Goal: Transaction & Acquisition: Purchase product/service

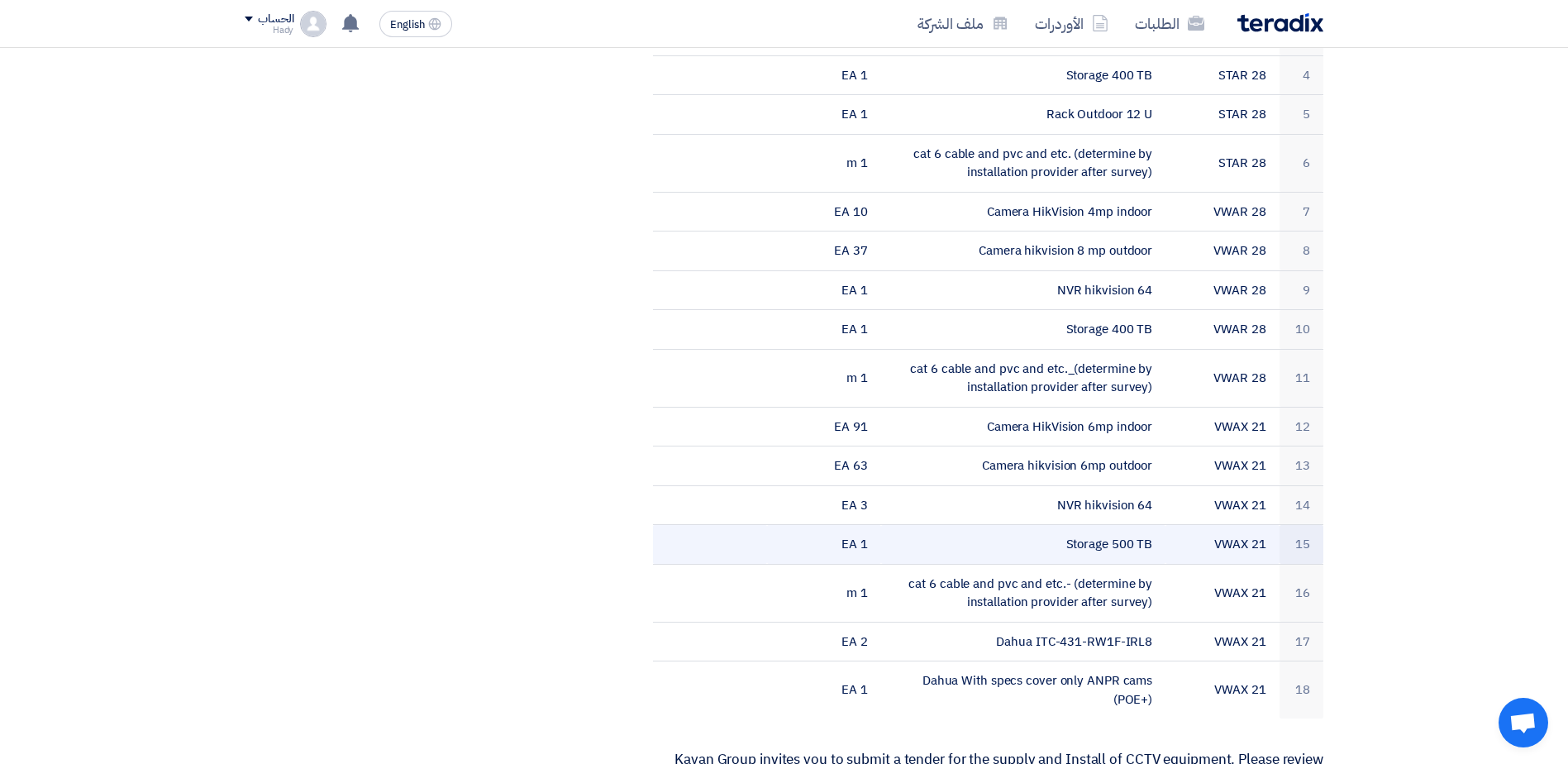
scroll to position [165, 0]
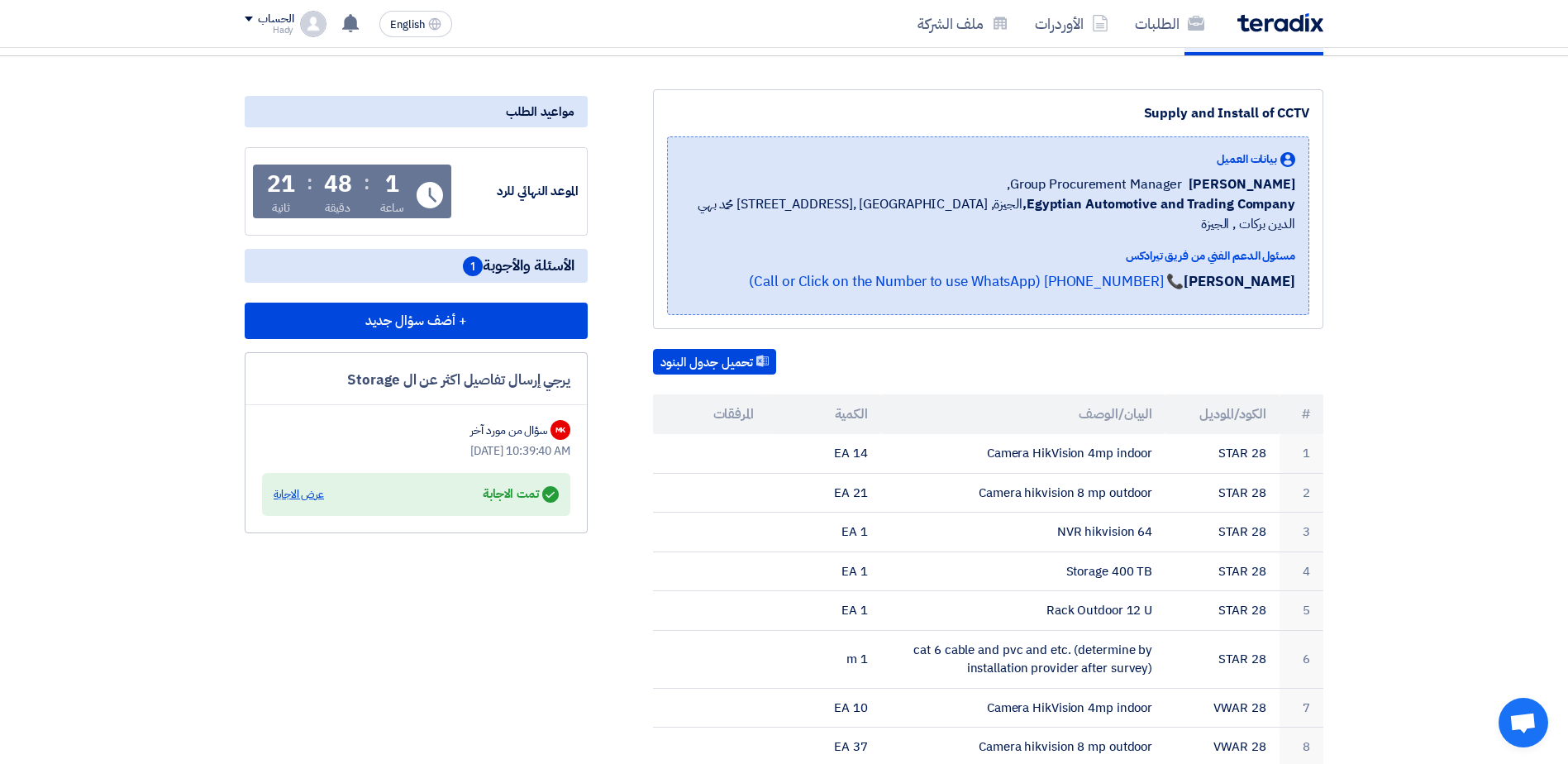
click at [312, 493] on div "عرض الاجابة" at bounding box center [298, 494] width 50 height 17
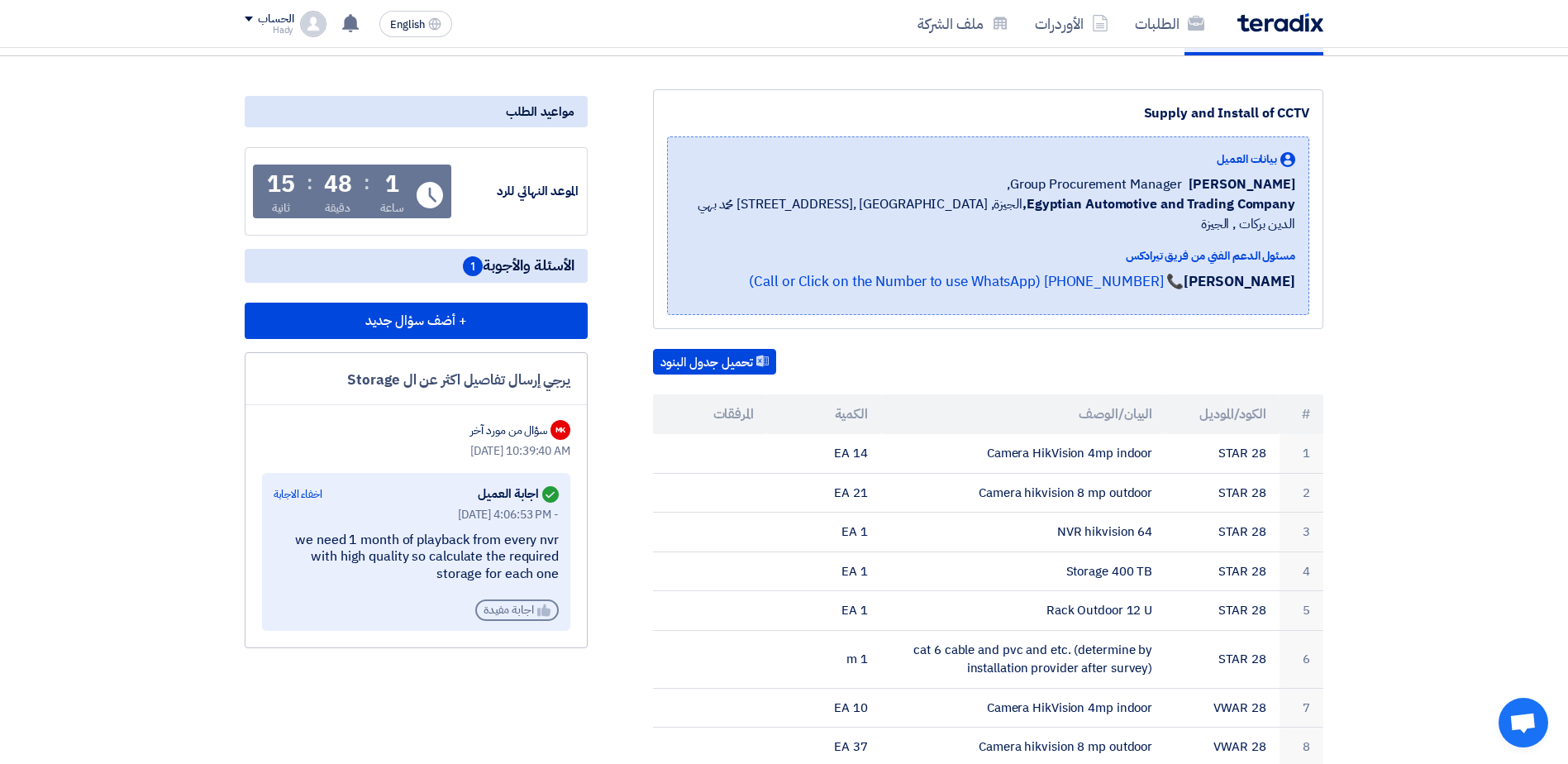
click at [520, 602] on div "Helpful اجابة مفيدة" at bounding box center [516, 610] width 83 height 22
click at [493, 635] on div "Helpful تم الاشادة بهذة الاجابة" at bounding box center [493, 630] width 132 height 22
click at [503, 613] on div "Helpful اجابة مفيدة" at bounding box center [516, 610] width 83 height 22
click at [310, 539] on div "we need 1 month of playback from every nvr with high quality so calculate the r…" at bounding box center [416, 557] width 285 height 51
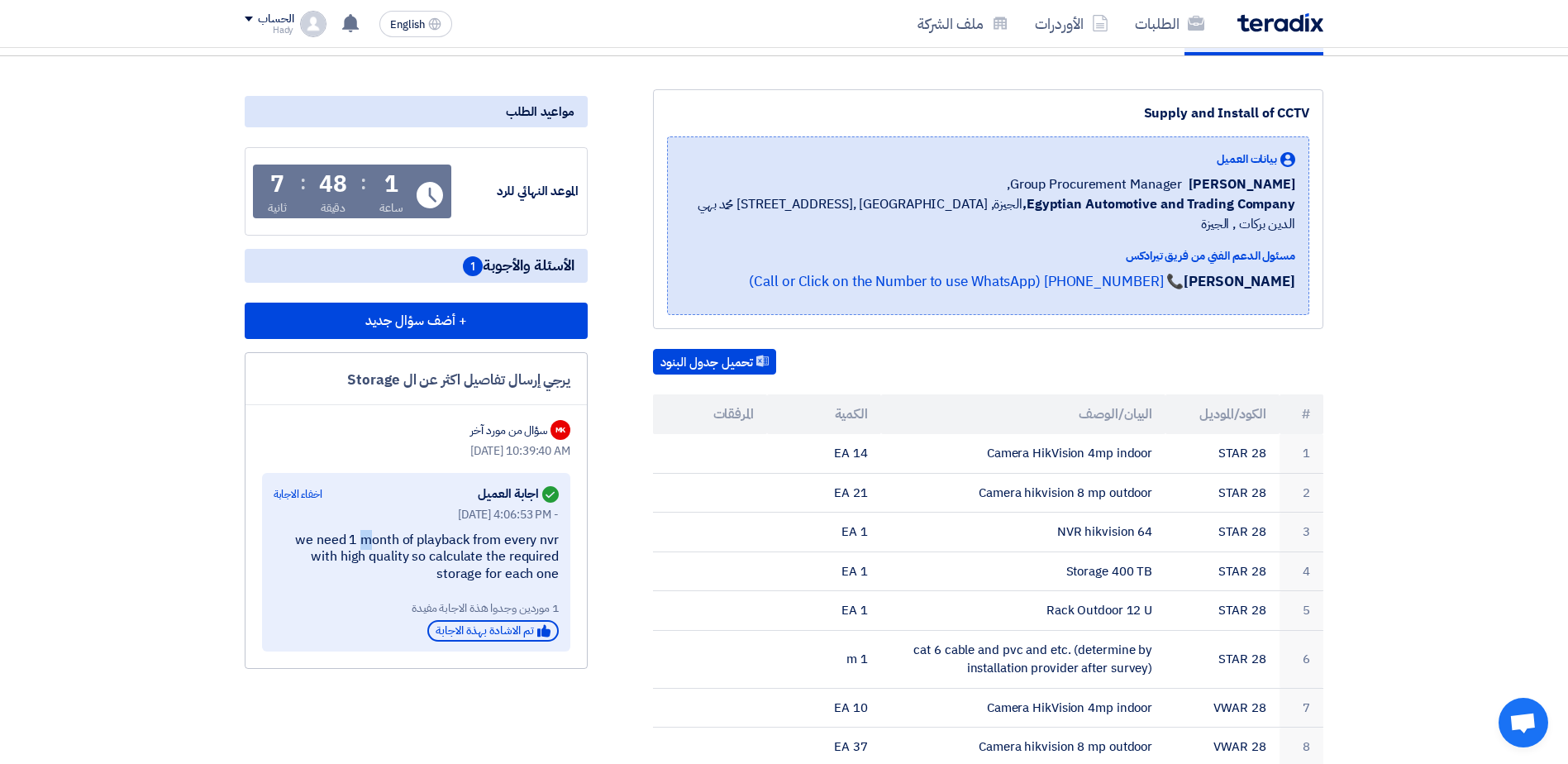
click at [310, 539] on div "we need 1 month of playback from every nvr with high quality so calculate the r…" at bounding box center [416, 557] width 285 height 51
click at [449, 552] on div "we need 1 month of playback from every nvr with high quality so calculate the r…" at bounding box center [416, 557] width 285 height 51
click at [499, 494] on div "Answered اجابة العميل" at bounding box center [518, 495] width 81 height 24
click at [507, 431] on div "سؤال من مورد آخر" at bounding box center [509, 430] width 77 height 18
drag, startPoint x: 551, startPoint y: 545, endPoint x: 499, endPoint y: 530, distance: 54.1
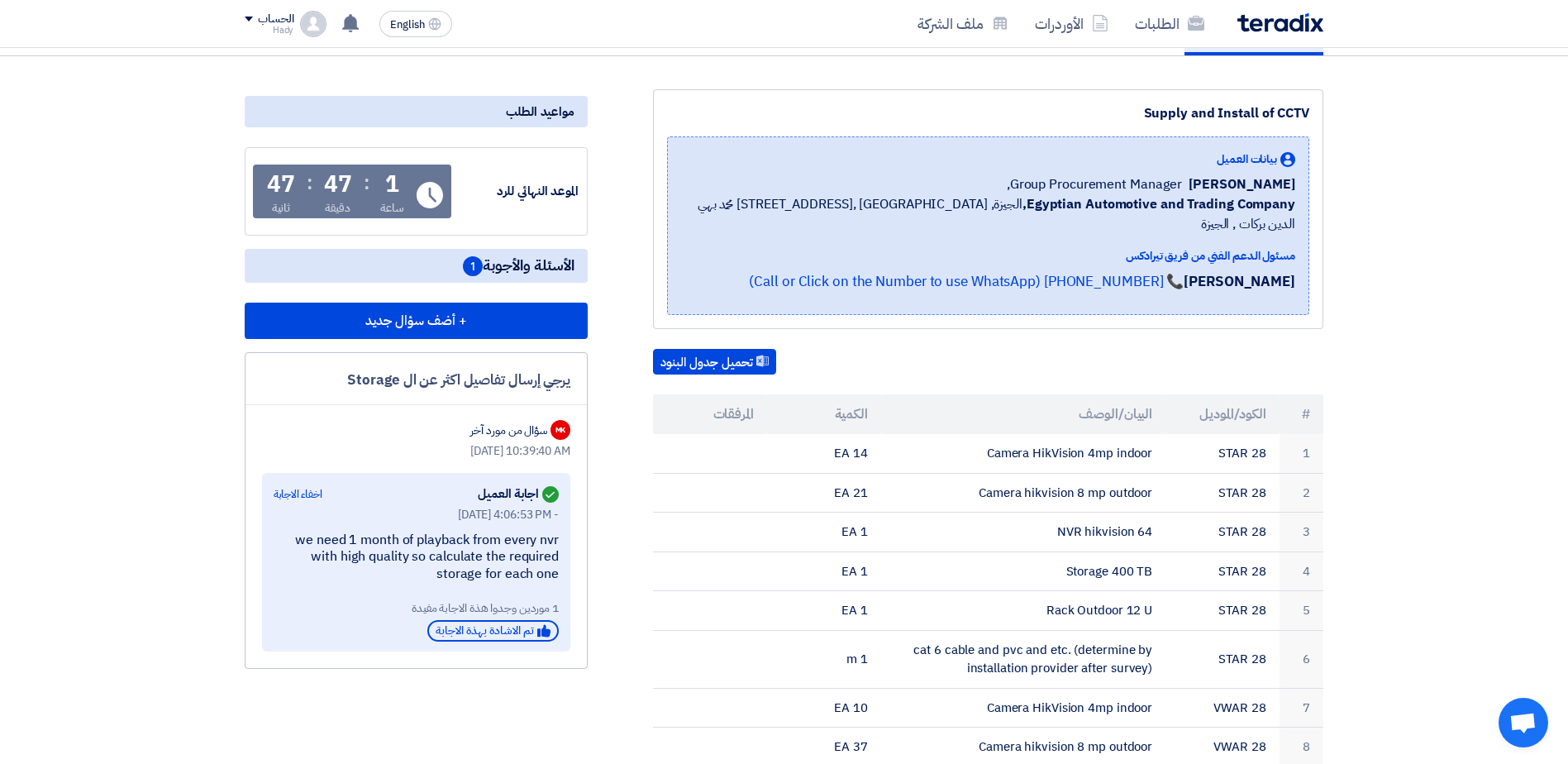
click at [499, 531] on div "we need 1 month of playback from every nvr with high quality so calculate the r…" at bounding box center [416, 557] width 285 height 51
click at [533, 580] on div "we need 1 month of playback from every nvr with high quality so calculate the r…" at bounding box center [416, 557] width 285 height 51
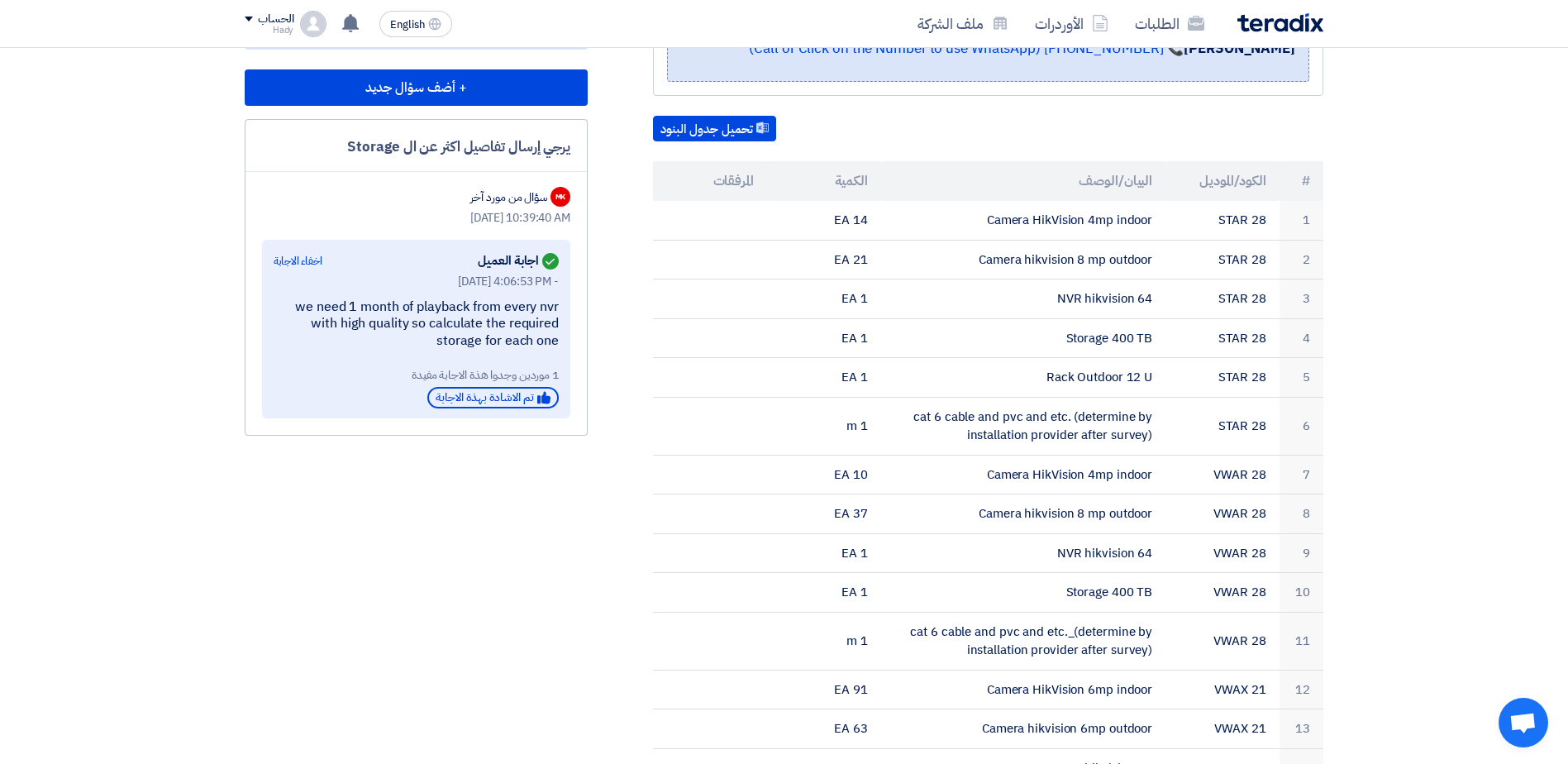
scroll to position [452, 0]
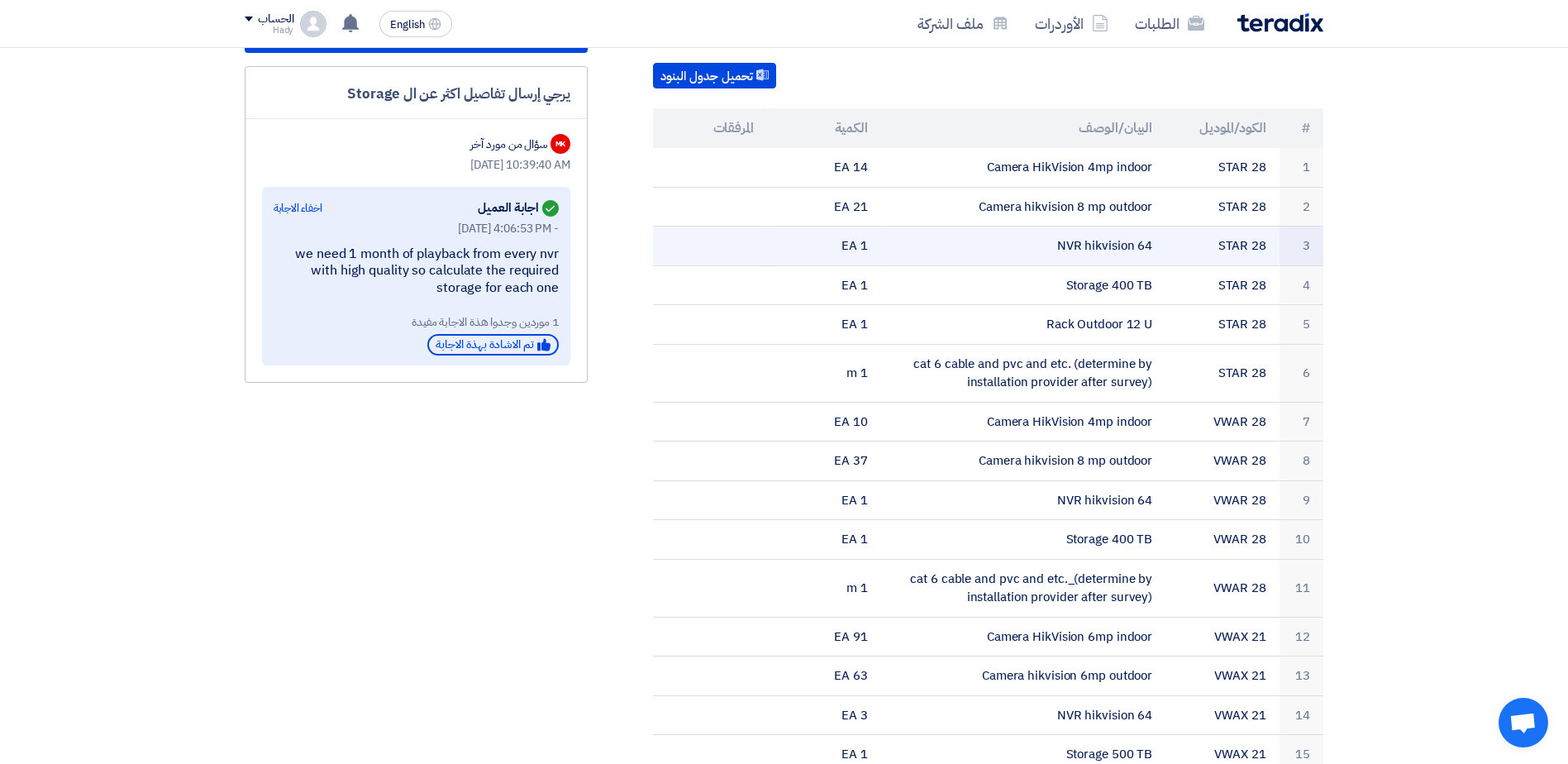
drag, startPoint x: 1262, startPoint y: 143, endPoint x: 1258, endPoint y: 224, distance: 81.1
click at [1258, 224] on tbody "1 STAR 28 Camera HikVision 4mp indoor 14 EA 2 STAR 28 Camera hikvision 8 mp out…" at bounding box center [988, 538] width 671 height 781
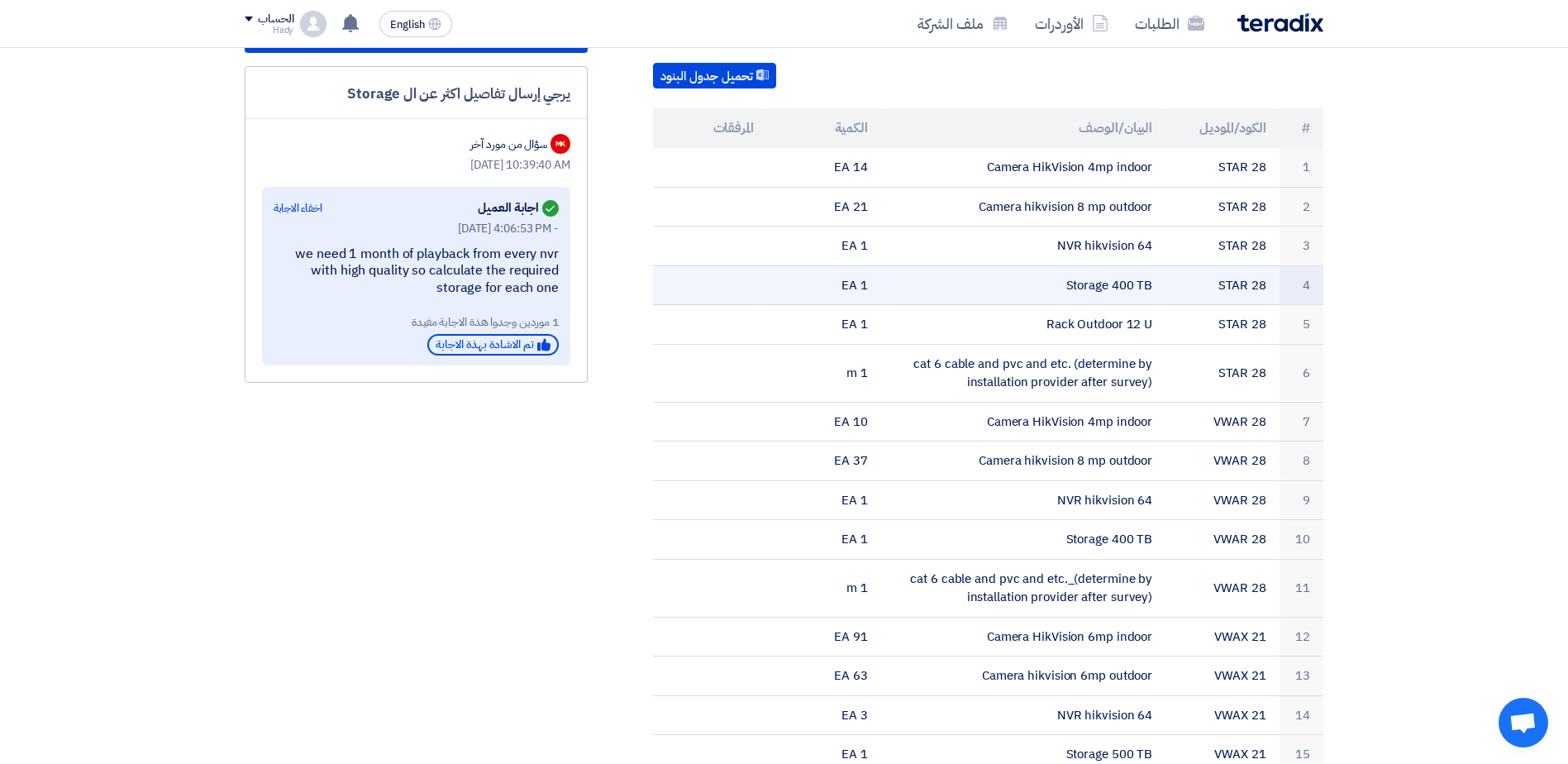
click at [1121, 269] on td "Storage 400 TB" at bounding box center [1023, 285] width 285 height 39
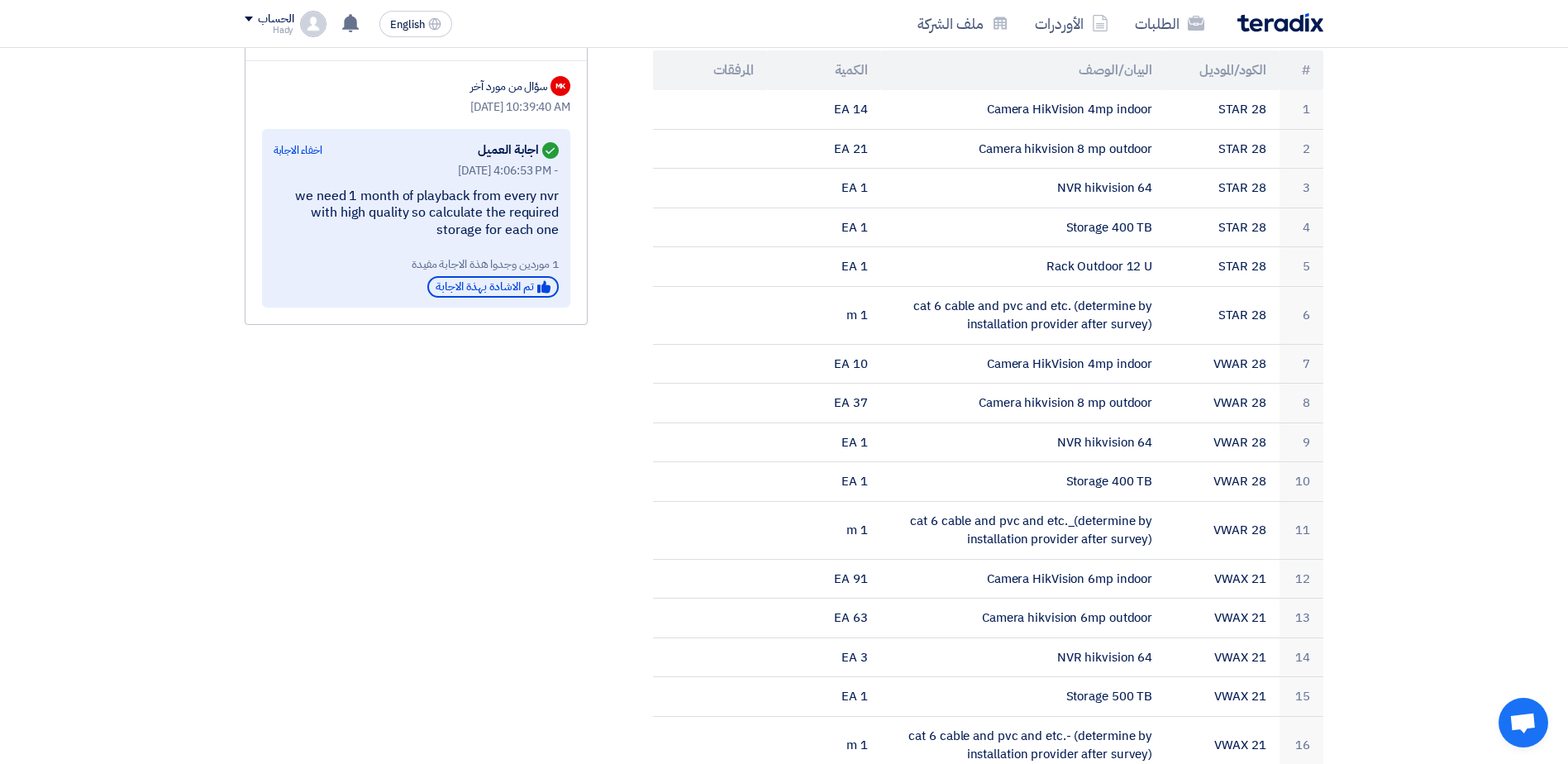
scroll to position [609, 0]
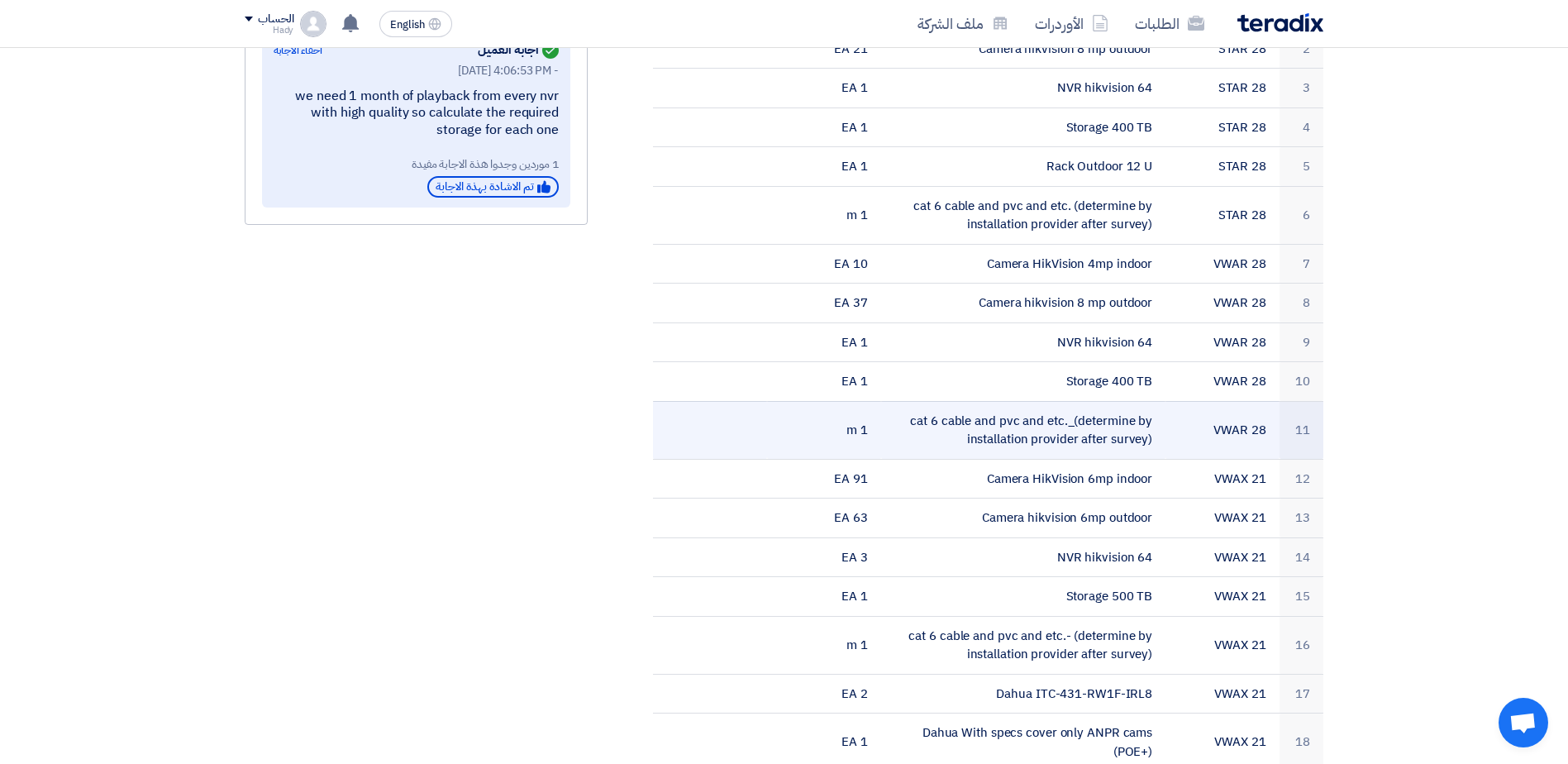
click at [953, 401] on td "cat 6 cable and pvc and etc._(determine by installation provider after survey)" at bounding box center [1023, 429] width 285 height 58
drag, startPoint x: 953, startPoint y: 400, endPoint x: 966, endPoint y: 410, distance: 16.4
click at [966, 410] on td "cat 6 cable and pvc and etc._(determine by installation provider after survey)" at bounding box center [1023, 429] width 285 height 58
click at [1237, 412] on td "VWAR 28" at bounding box center [1222, 429] width 114 height 58
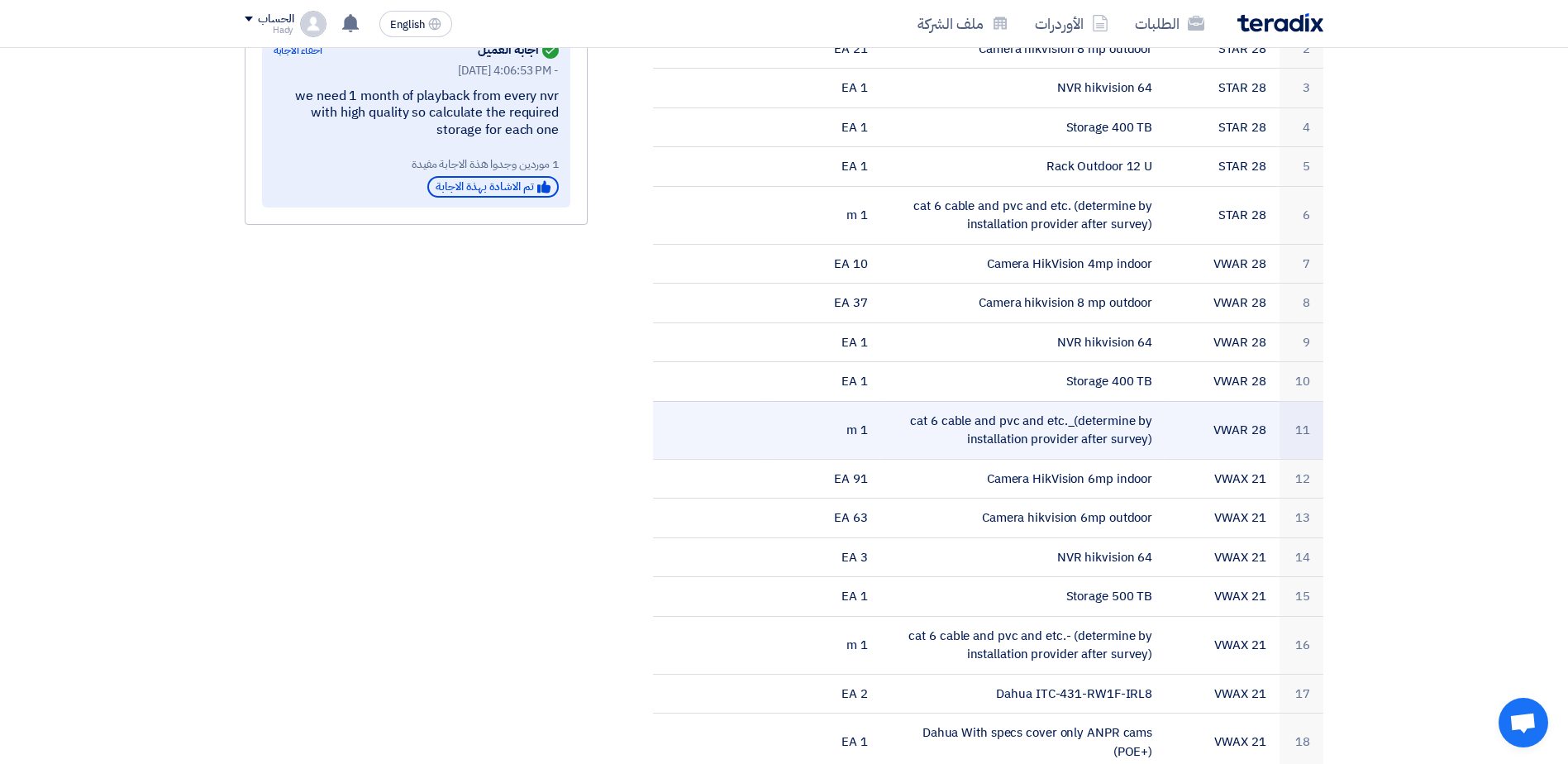
click at [1237, 412] on td "VWAR 28" at bounding box center [1222, 429] width 114 height 58
click at [1240, 412] on td "VWAR 28" at bounding box center [1222, 429] width 114 height 58
click at [1022, 417] on td "cat 6 cable and pvc and etc._(determine by installation provider after survey)" at bounding box center [1023, 429] width 285 height 58
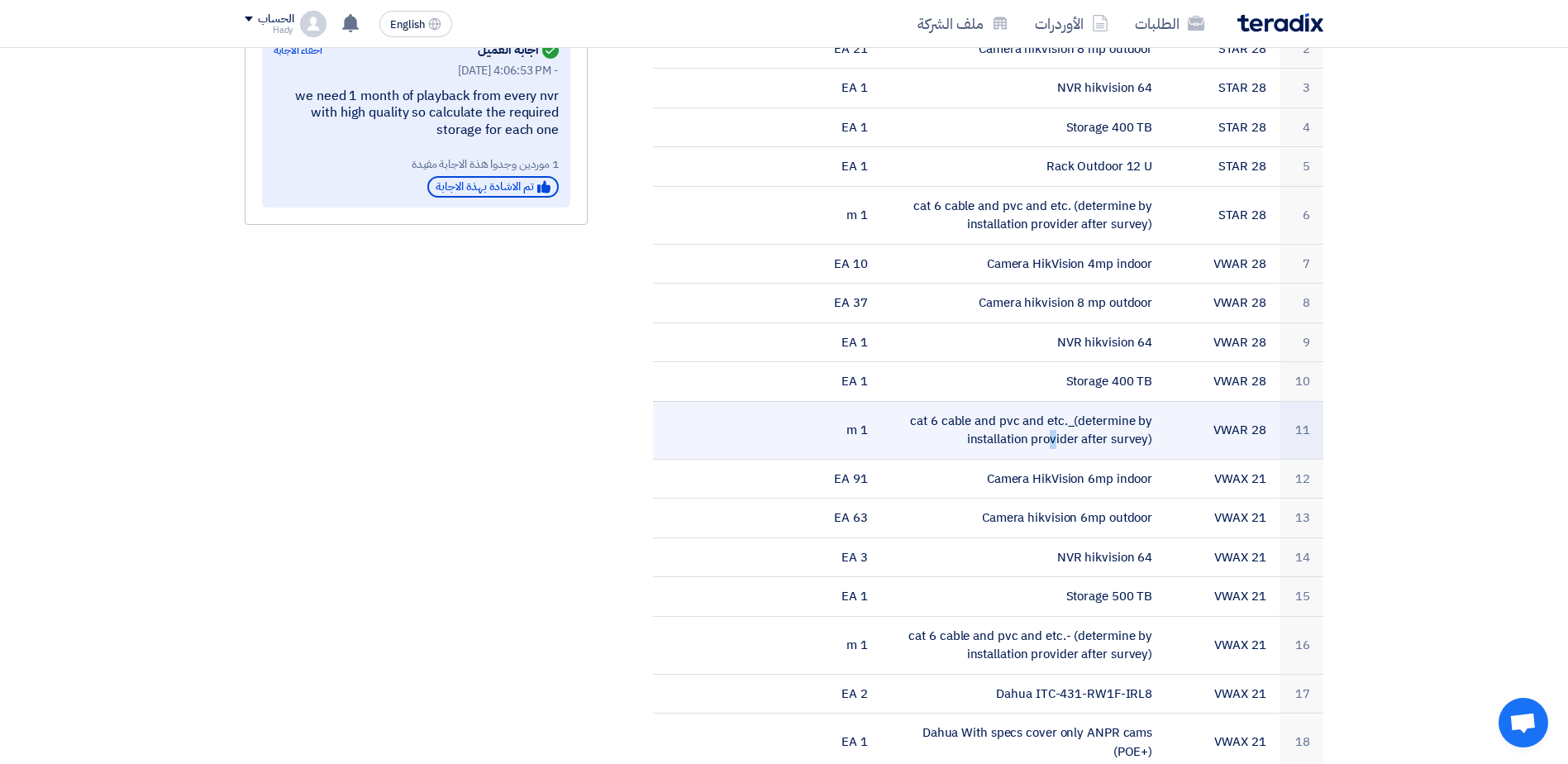
drag, startPoint x: 1153, startPoint y: 416, endPoint x: 892, endPoint y: 400, distance: 261.5
click at [892, 401] on td "cat 6 cable and pvc and etc._(determine by installation provider after survey)" at bounding box center [1023, 429] width 285 height 58
click at [1081, 416] on td "cat 6 cable and pvc and etc._(determine by installation provider after survey)" at bounding box center [1023, 429] width 285 height 58
click at [1000, 405] on td "cat 6 cable and pvc and etc._(determine by installation provider after survey)" at bounding box center [1023, 429] width 285 height 58
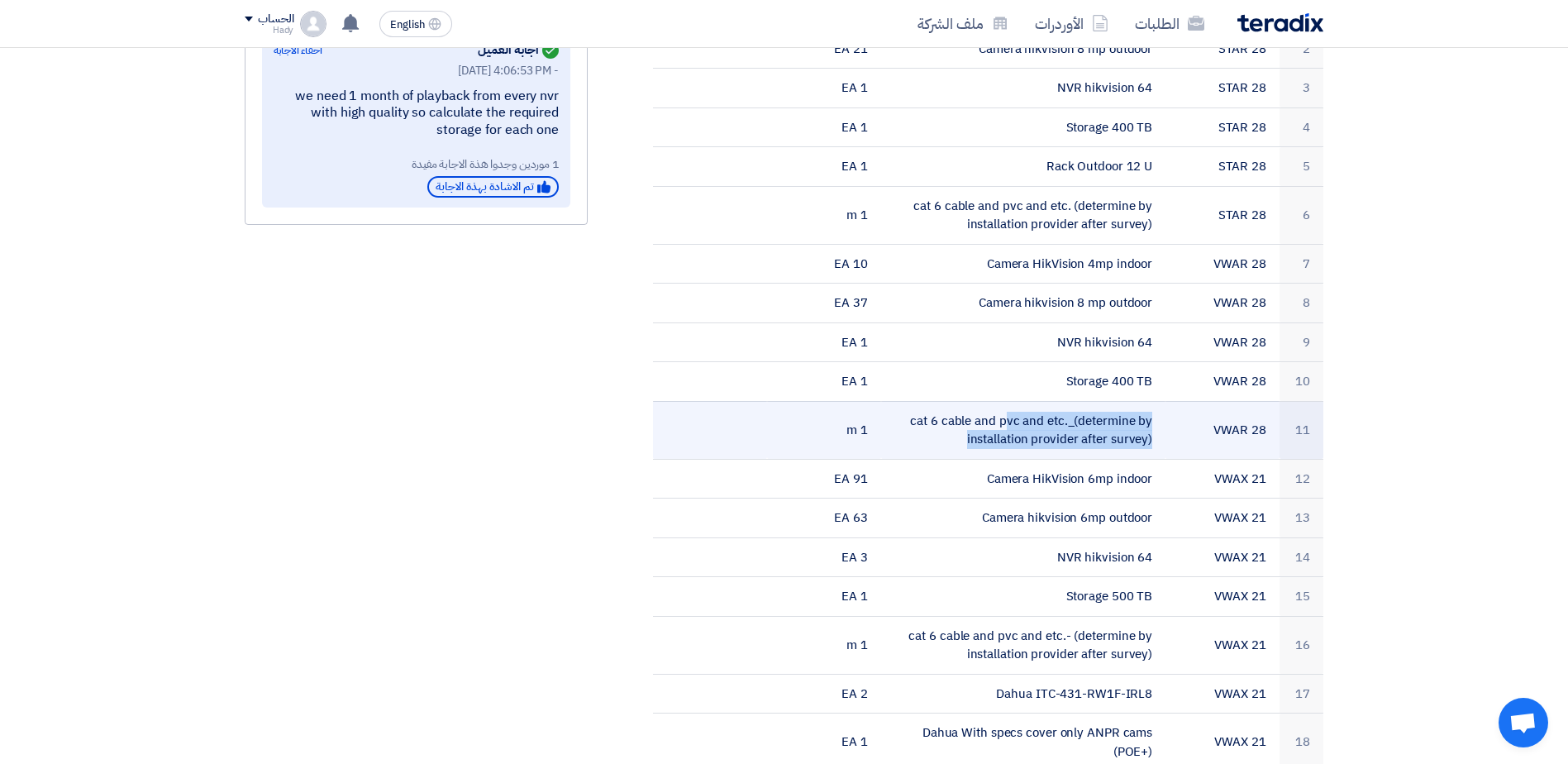
click at [1000, 405] on td "cat 6 cable and pvc and etc._(determine by installation provider after survey)" at bounding box center [1023, 429] width 285 height 58
drag, startPoint x: 1000, startPoint y: 405, endPoint x: 1015, endPoint y: 422, distance: 22.7
click at [1015, 422] on td "cat 6 cable and pvc and etc._(determine by installation provider after survey)" at bounding box center [1023, 429] width 285 height 58
click at [1011, 420] on td "cat 6 cable and pvc and etc._(determine by installation provider after survey)" at bounding box center [1023, 429] width 285 height 58
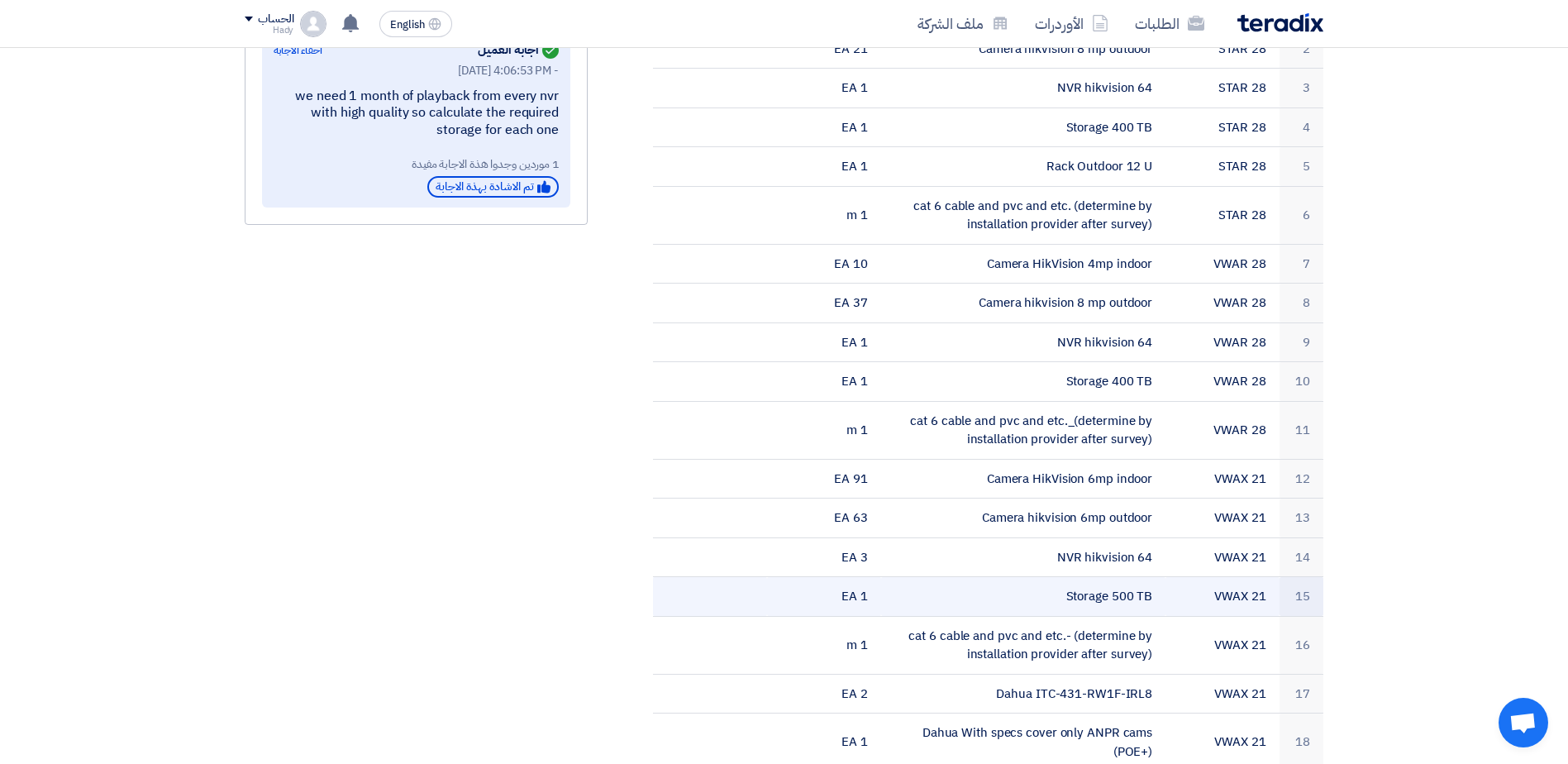
click at [1092, 577] on td "Storage 500 TB" at bounding box center [1023, 597] width 285 height 39
click at [1091, 577] on td "Storage 500 TB" at bounding box center [1023, 597] width 285 height 39
click at [1085, 577] on td "Storage 500 TB" at bounding box center [1023, 597] width 285 height 39
click at [1101, 579] on td "Storage 500 TB" at bounding box center [1023, 597] width 285 height 39
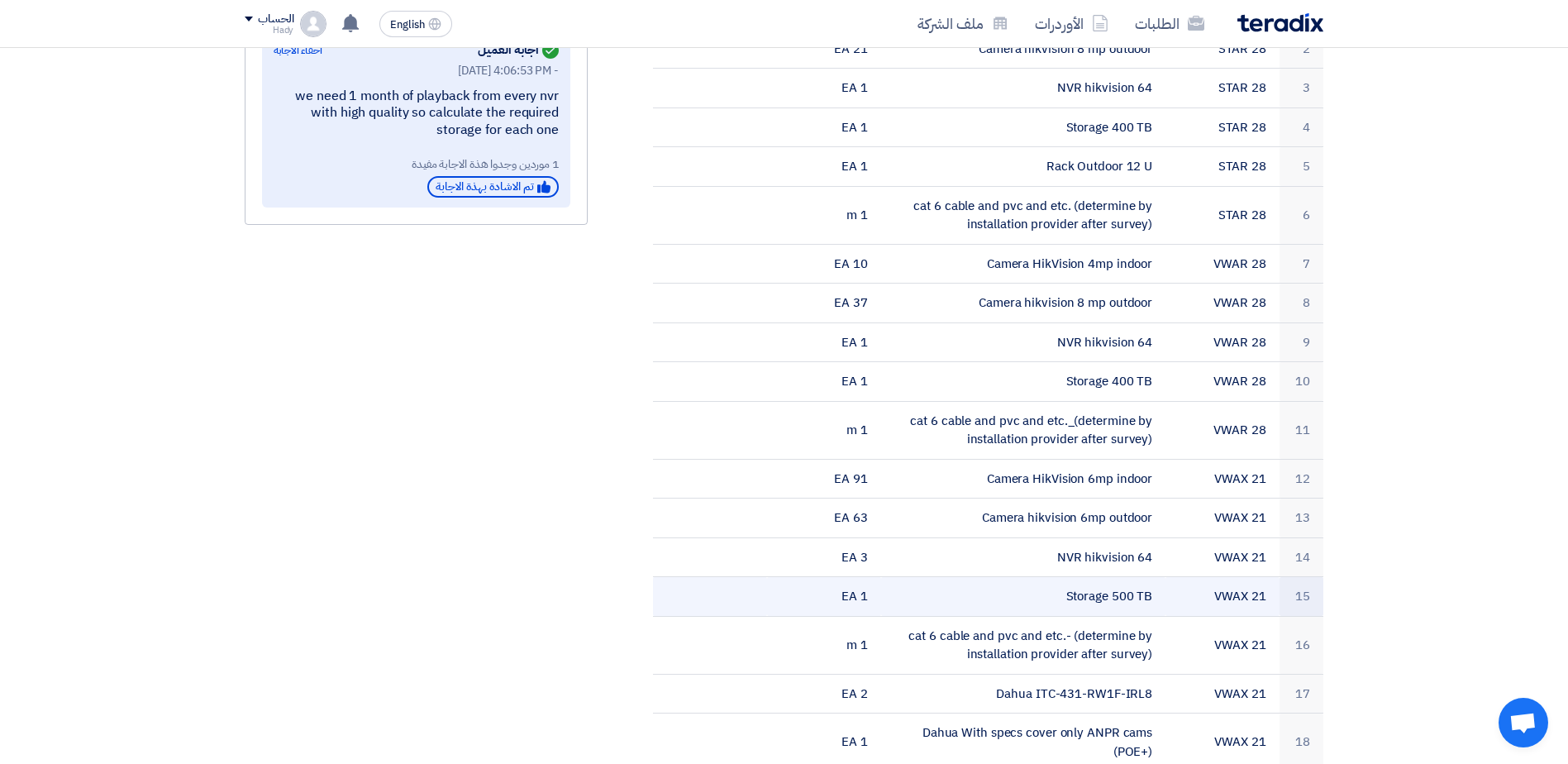
click at [1101, 578] on td "Storage 500 TB" at bounding box center [1023, 597] width 285 height 39
click at [1099, 578] on td "Storage 500 TB" at bounding box center [1023, 597] width 285 height 39
click at [1083, 577] on td "Storage 500 TB" at bounding box center [1023, 597] width 285 height 39
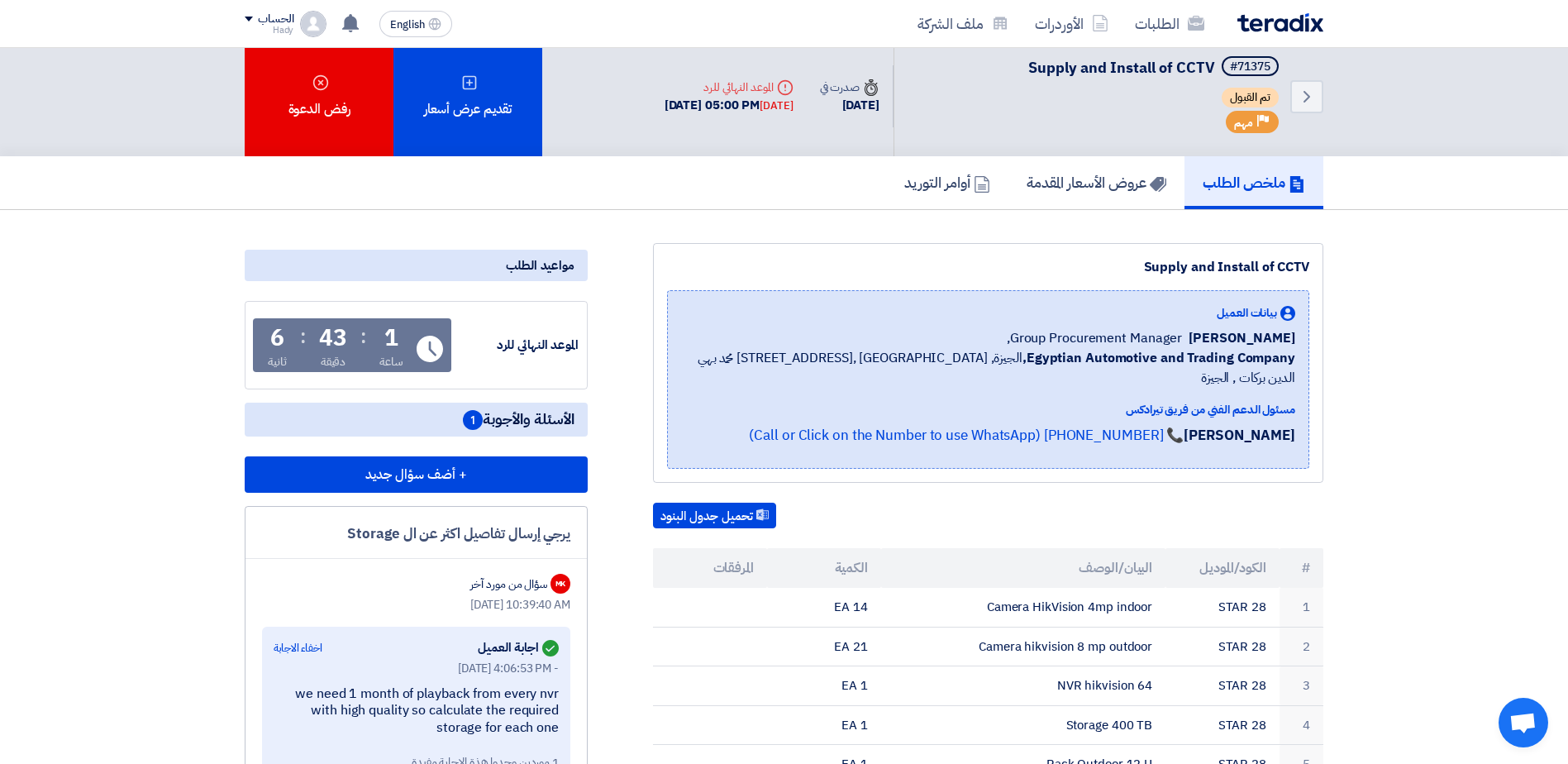
scroll to position [0, 0]
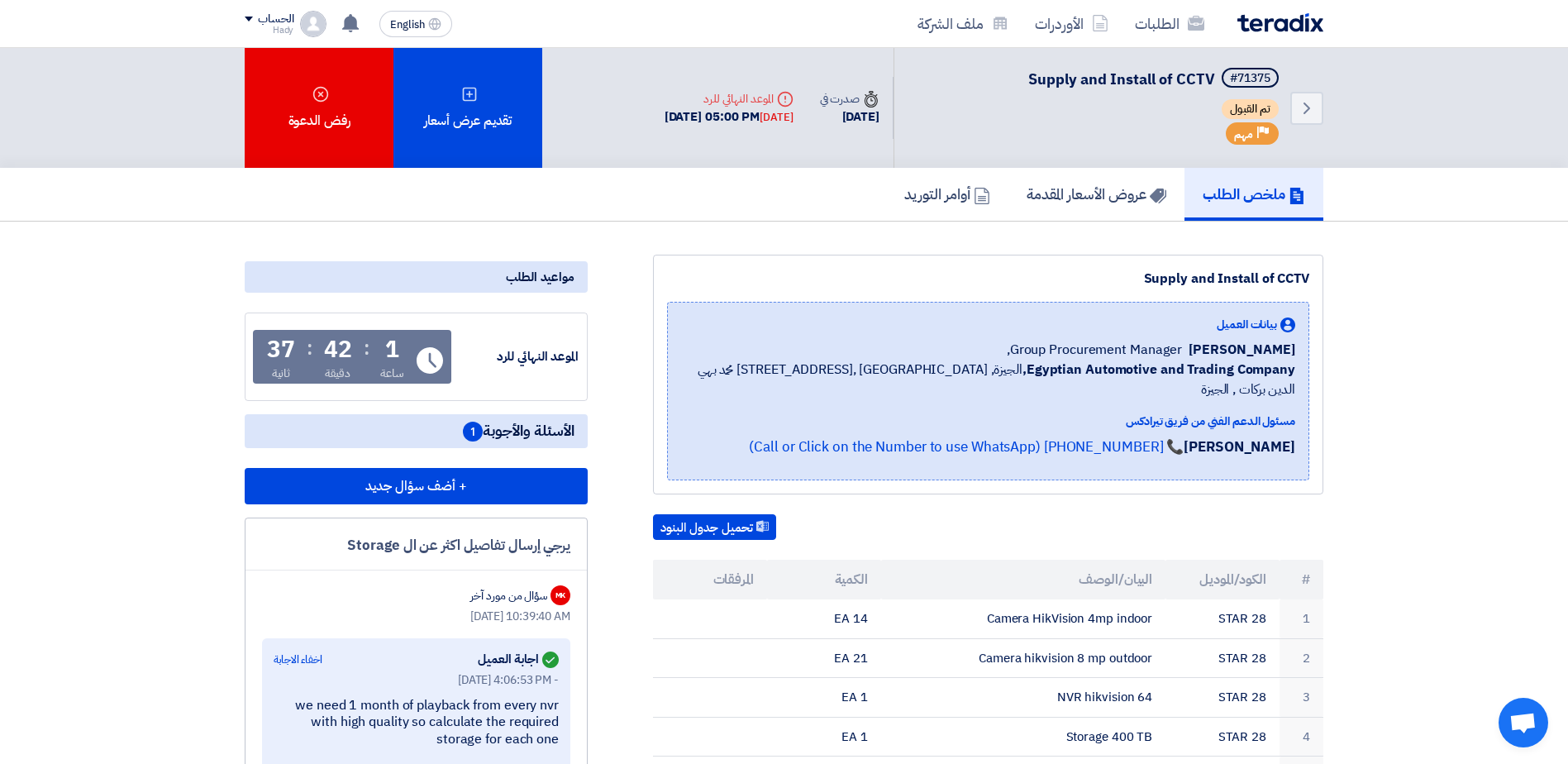
click at [1249, 111] on span "تم القبول" at bounding box center [1250, 109] width 57 height 20
click at [1248, 111] on span "تم القبول" at bounding box center [1250, 109] width 57 height 20
click at [1247, 111] on span "تم القبول" at bounding box center [1250, 109] width 57 height 20
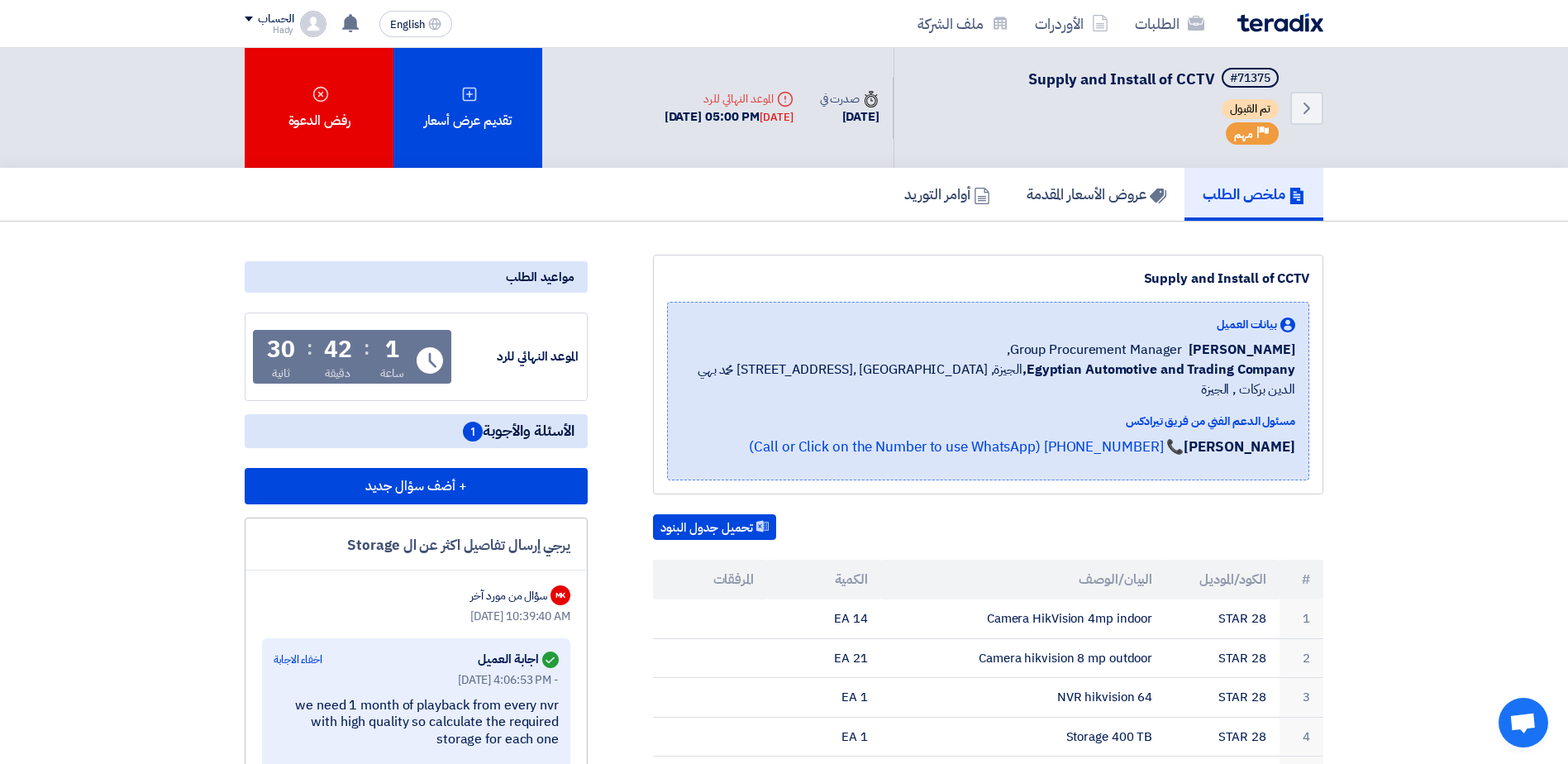
click at [1244, 111] on span "تم القبول" at bounding box center [1250, 109] width 57 height 20
click at [1263, 110] on span "تم القبول" at bounding box center [1250, 109] width 57 height 20
click at [1240, 106] on span "تم القبول" at bounding box center [1250, 109] width 57 height 20
click at [1242, 106] on span "تم القبول" at bounding box center [1250, 109] width 57 height 20
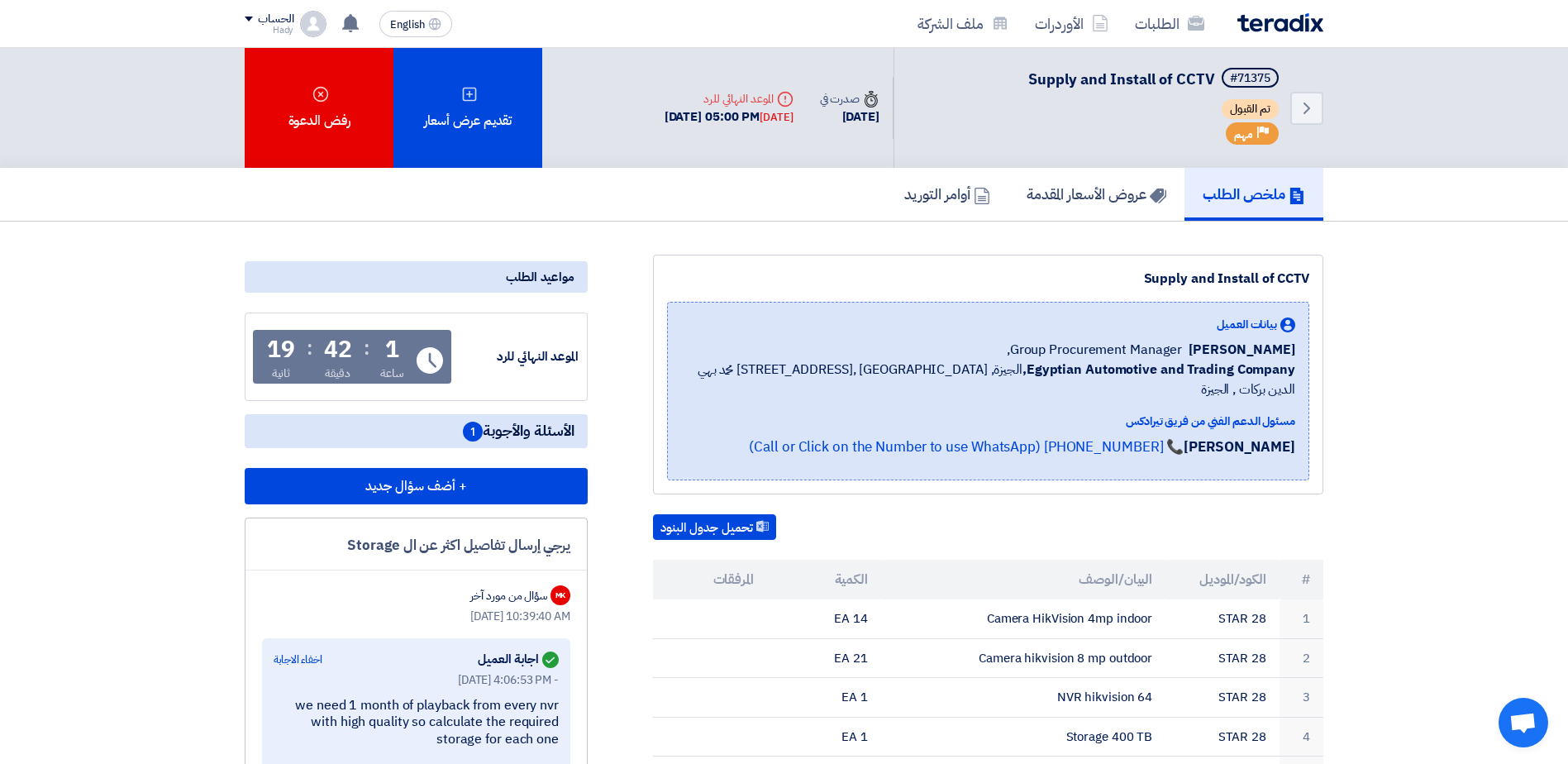
click at [1242, 106] on span "تم القبول" at bounding box center [1250, 109] width 57 height 20
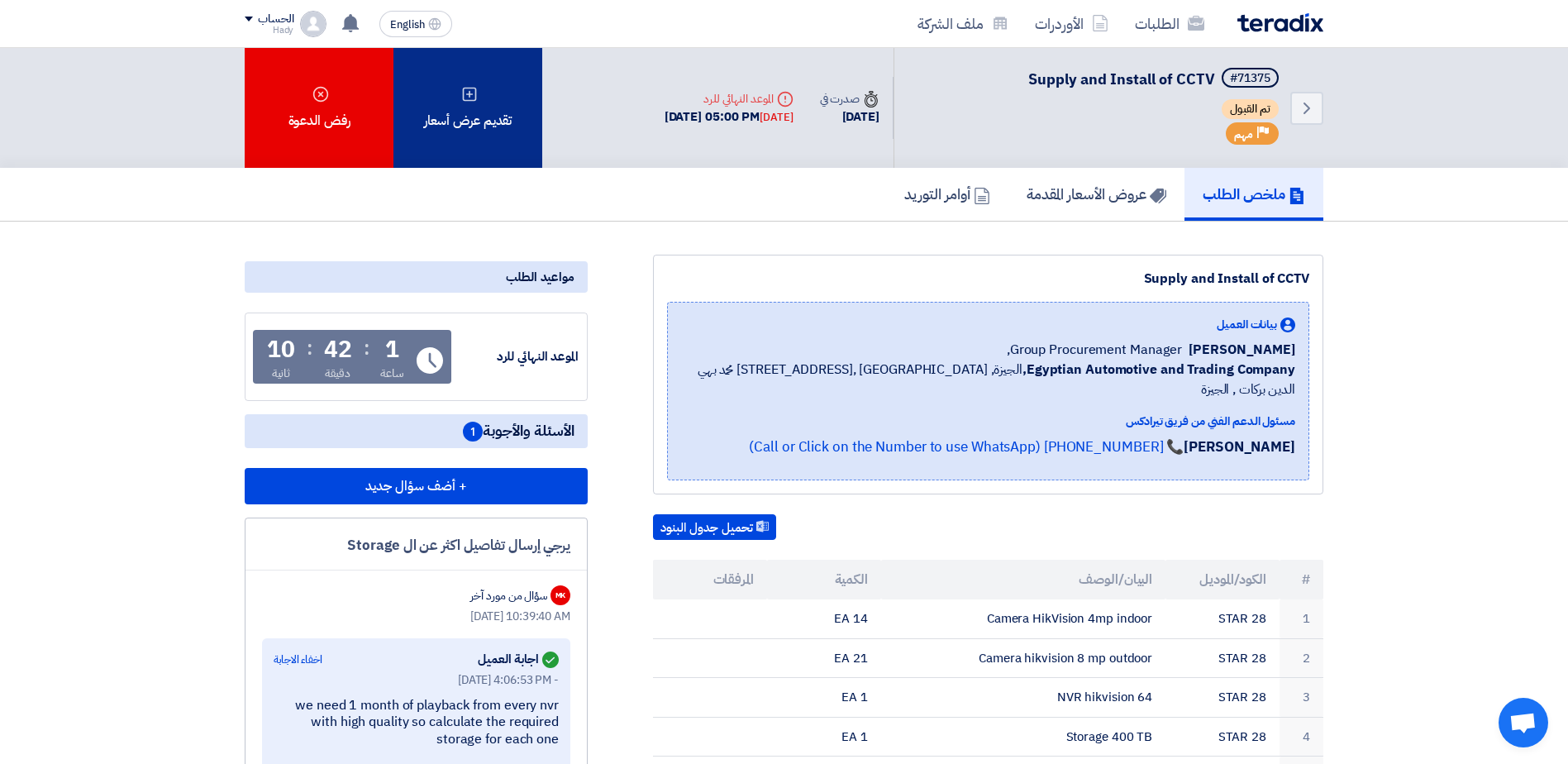
click at [477, 103] on div "تقديم عرض أسعار" at bounding box center [468, 108] width 149 height 120
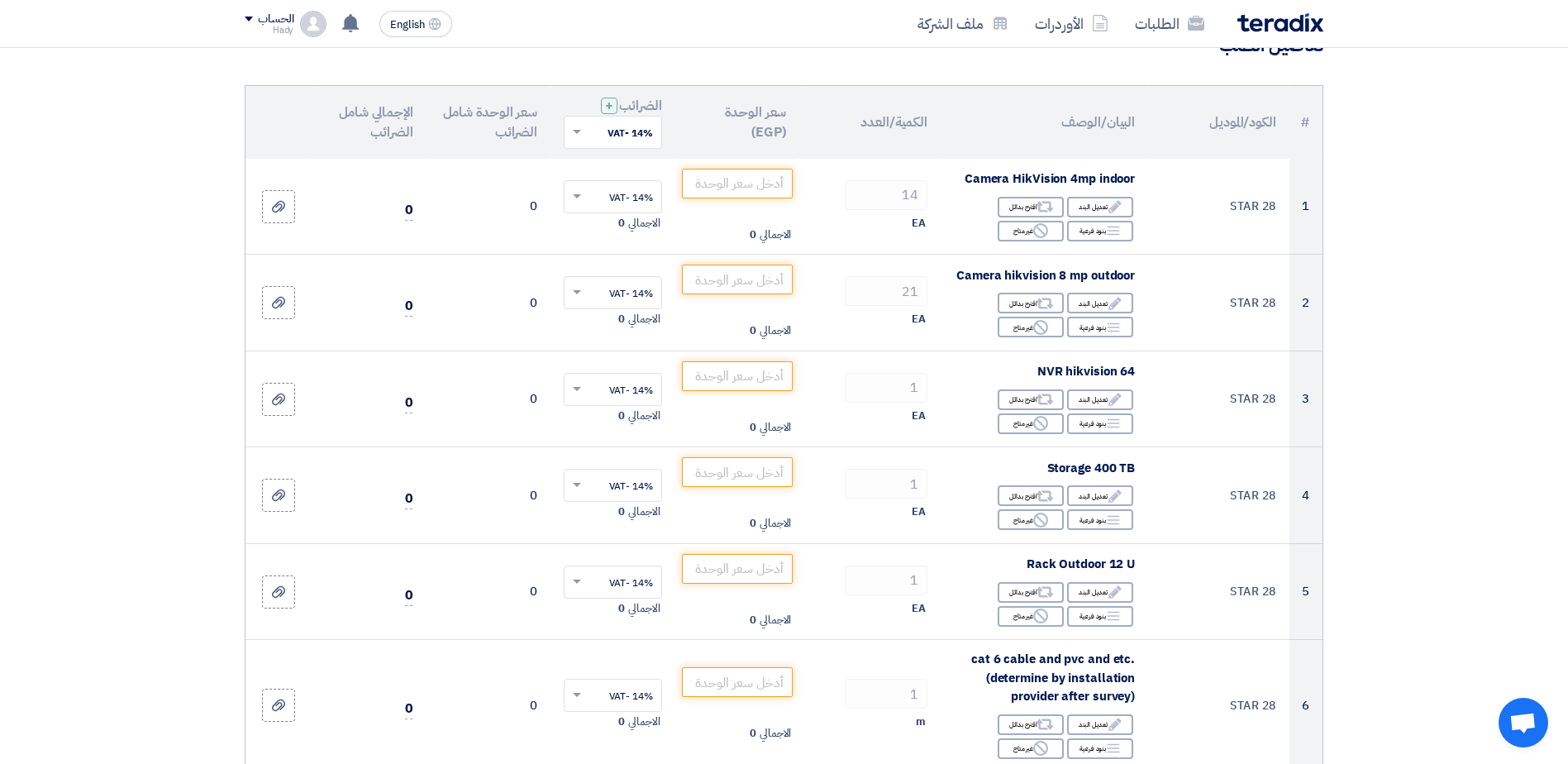
scroll to position [172, 0]
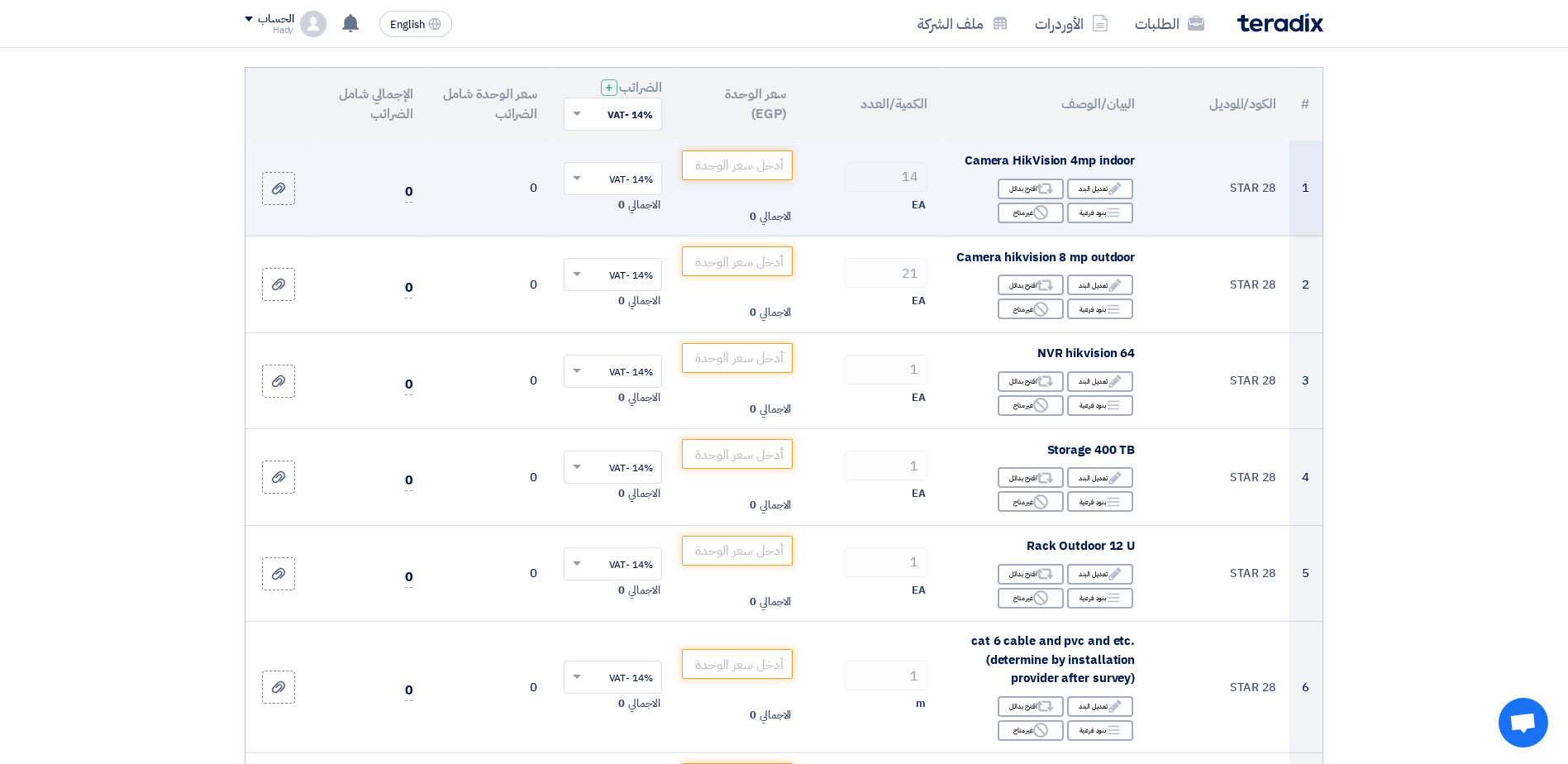
click at [1068, 156] on span "Camera HikVision 4mp indoor" at bounding box center [1049, 160] width 170 height 19
click at [719, 163] on input "number" at bounding box center [737, 165] width 112 height 29
click at [608, 176] on input "text" at bounding box center [622, 180] width 65 height 27
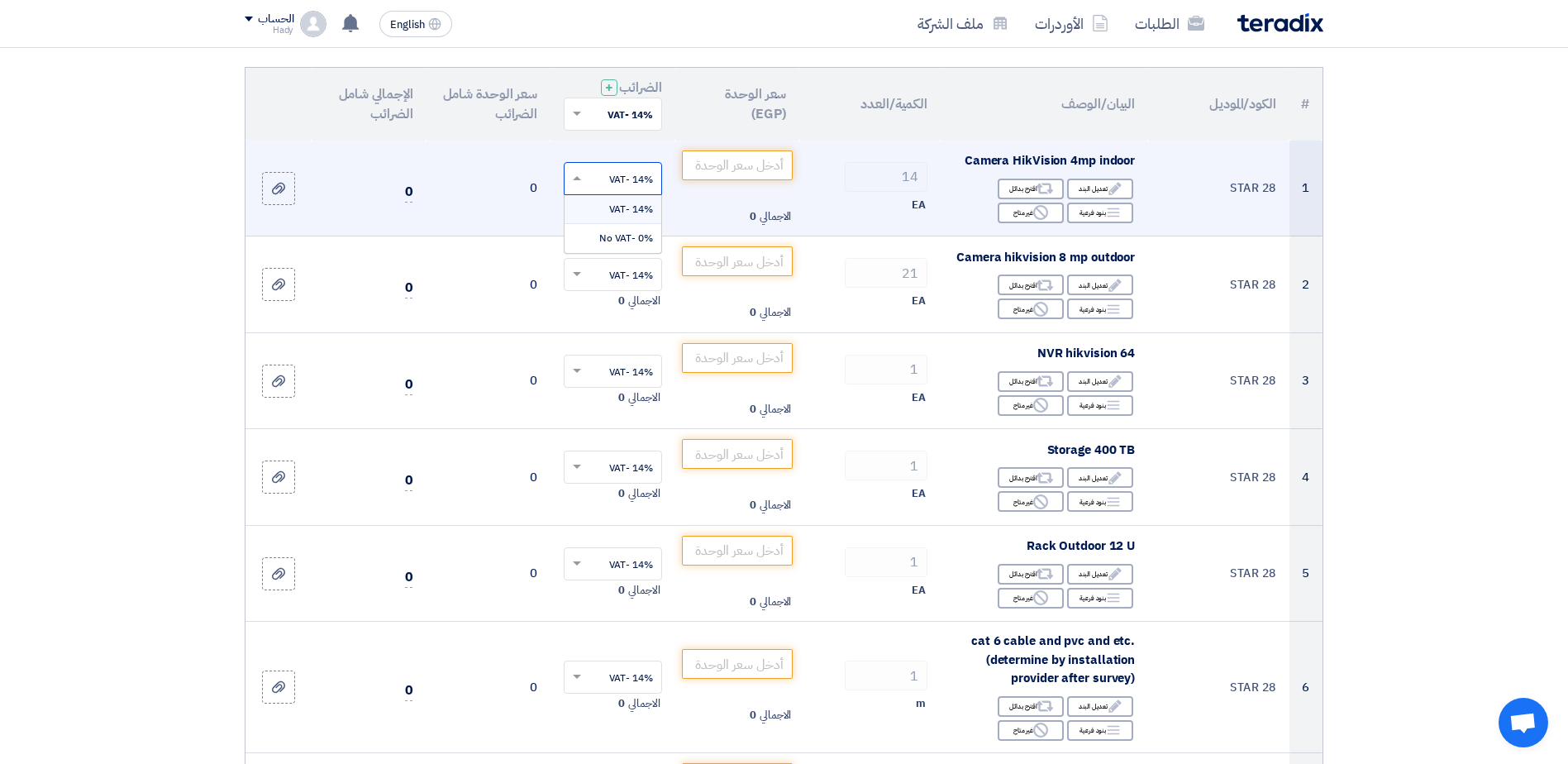
click at [608, 175] on input "text" at bounding box center [622, 180] width 65 height 27
click at [619, 170] on input "text" at bounding box center [622, 180] width 65 height 27
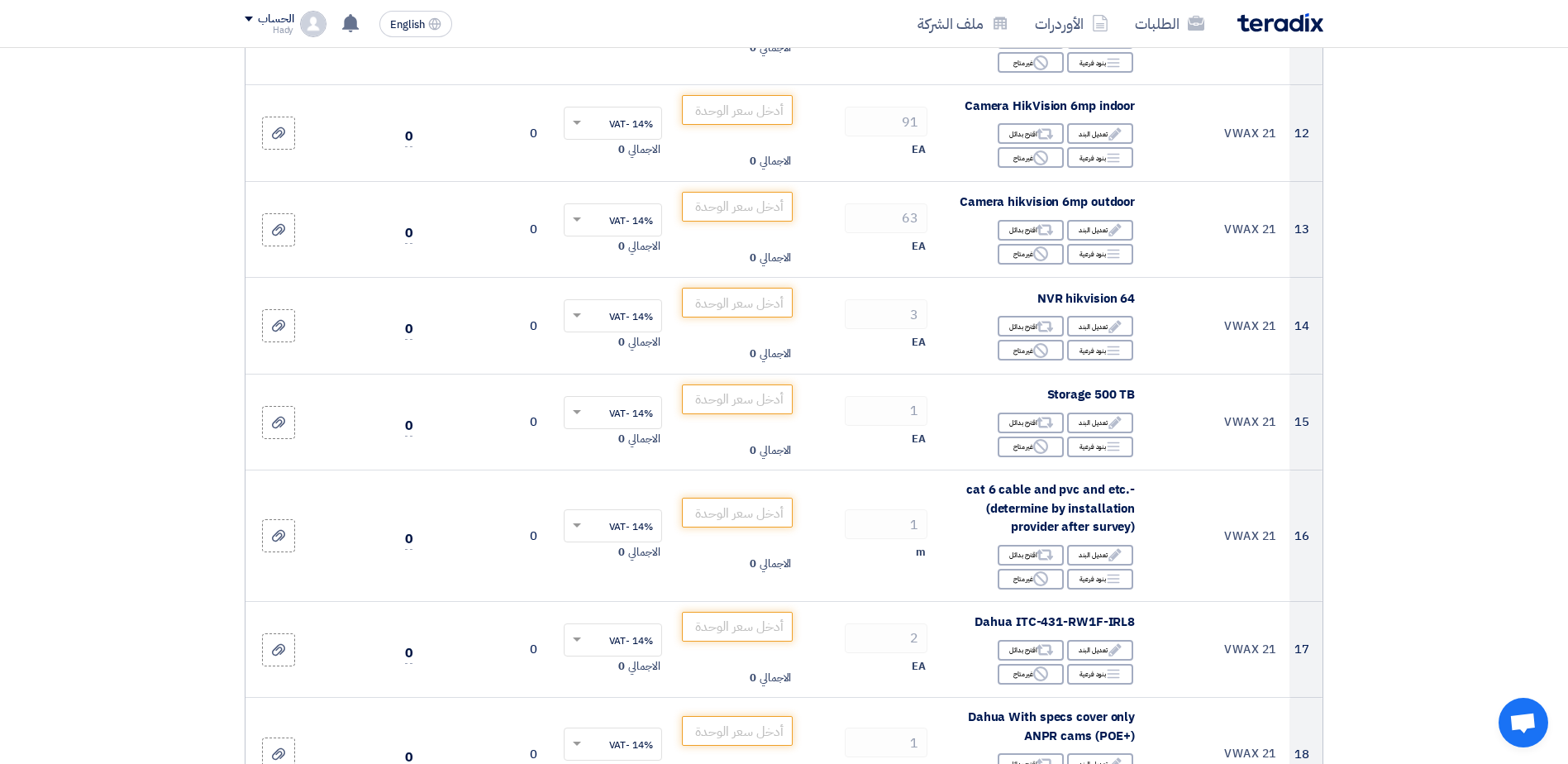
scroll to position [1341, 0]
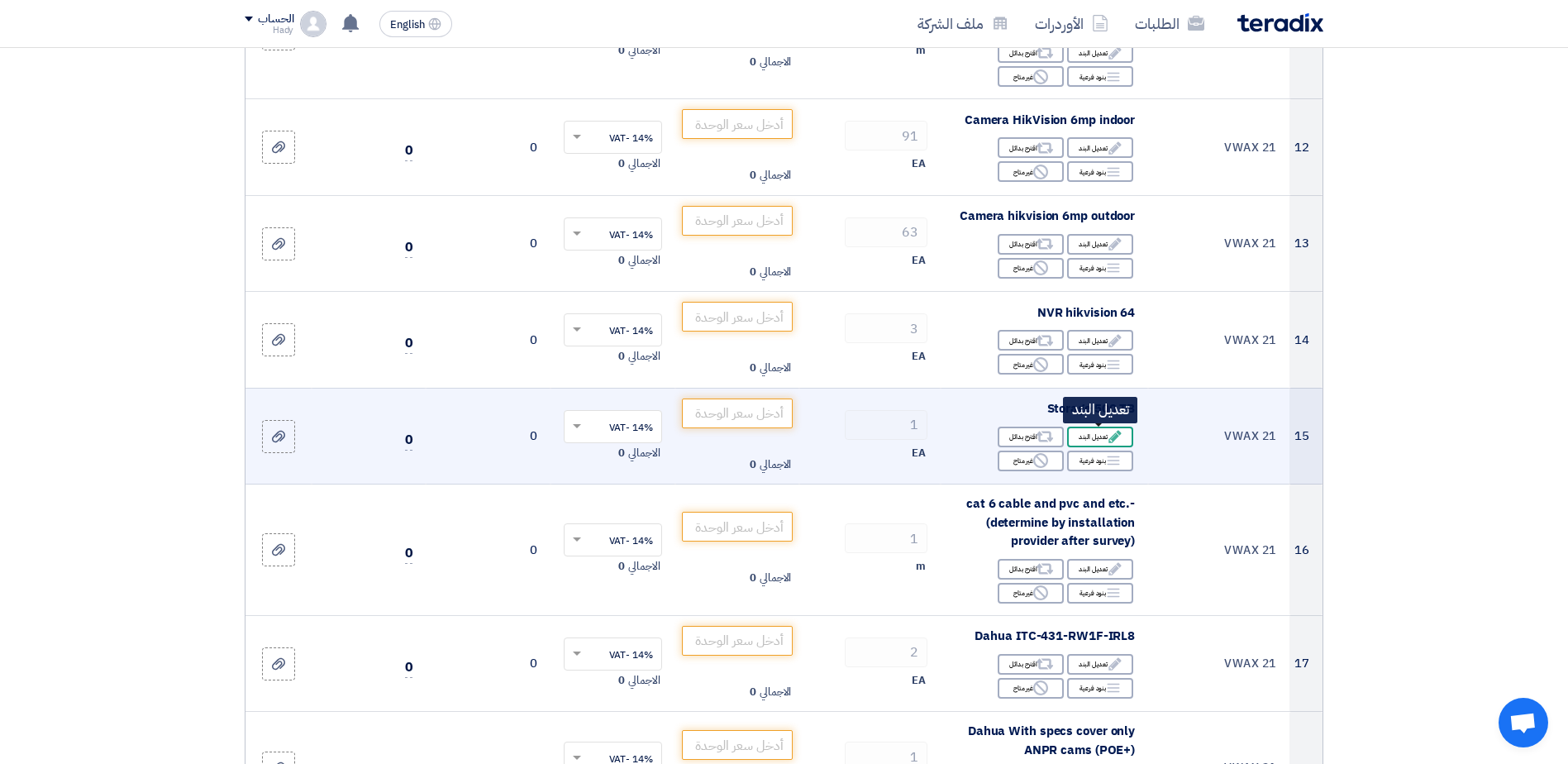
click at [1094, 436] on div "Edit تعديل البند" at bounding box center [1100, 436] width 66 height 21
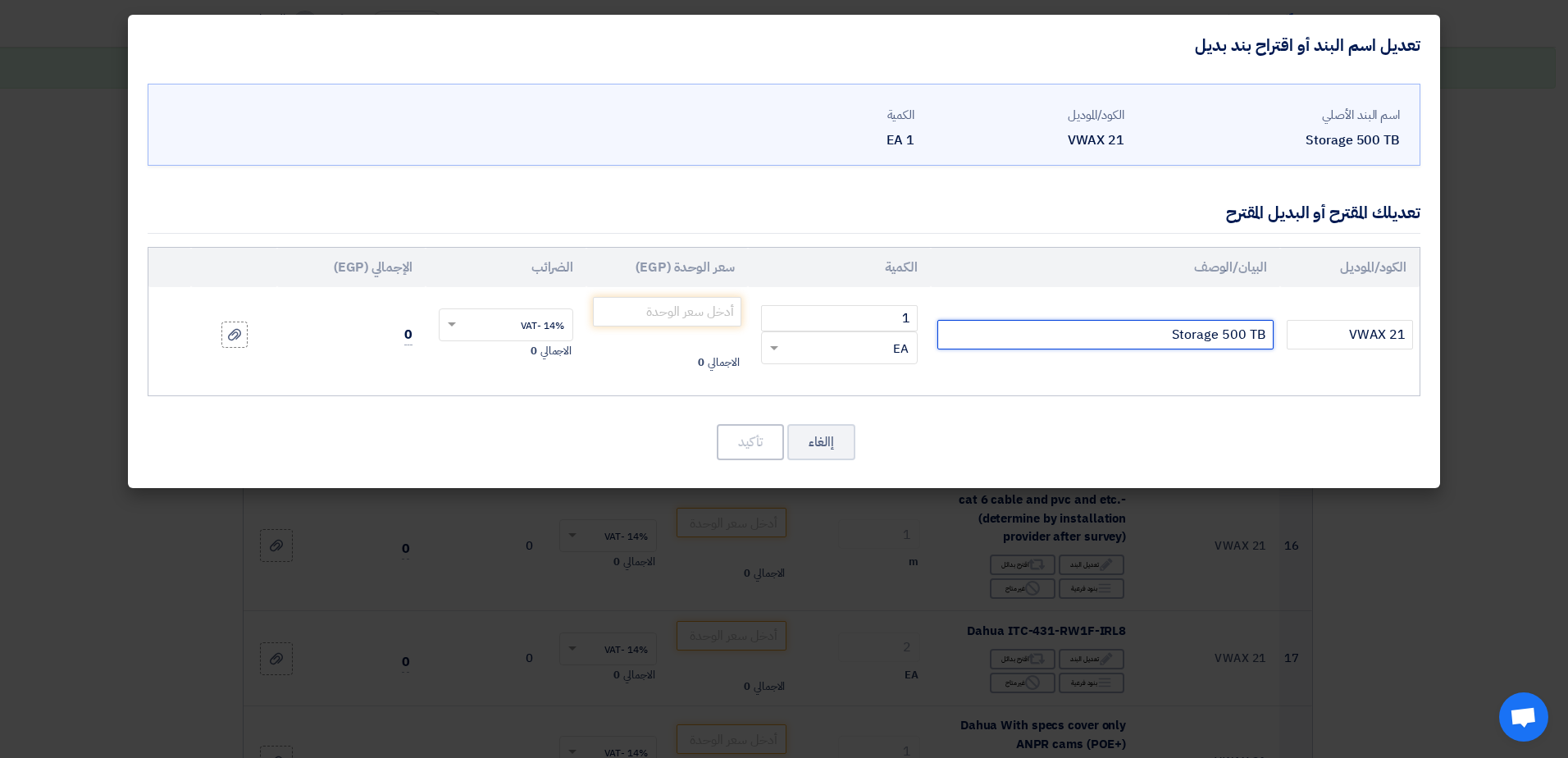
click at [1210, 341] on input "Storage 500 TB" at bounding box center [1105, 334] width 336 height 29
click at [822, 436] on button "إالغاء" at bounding box center [822, 441] width 68 height 36
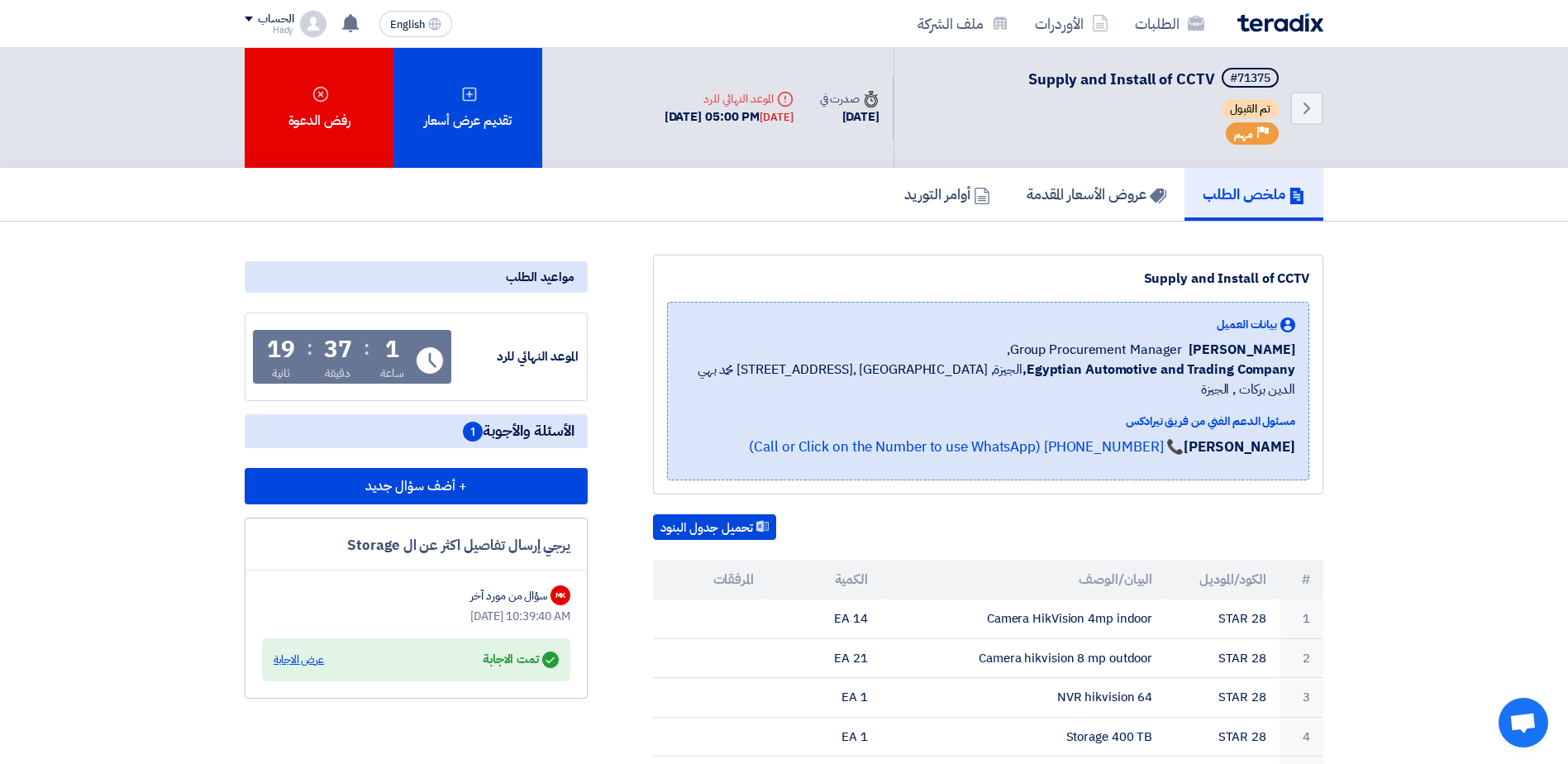
click at [300, 658] on div "عرض الاجابة" at bounding box center [298, 659] width 50 height 17
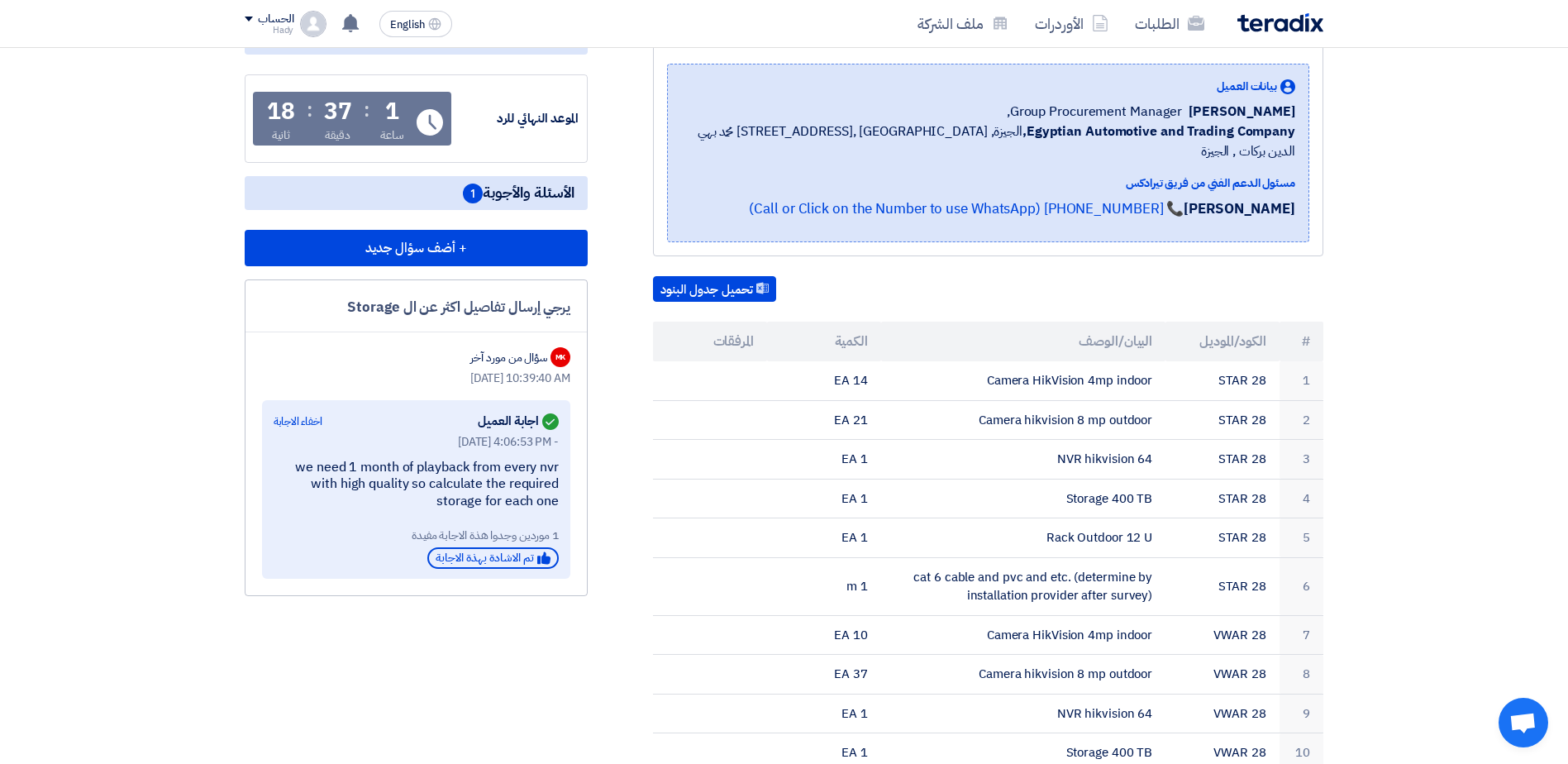
scroll to position [248, 0]
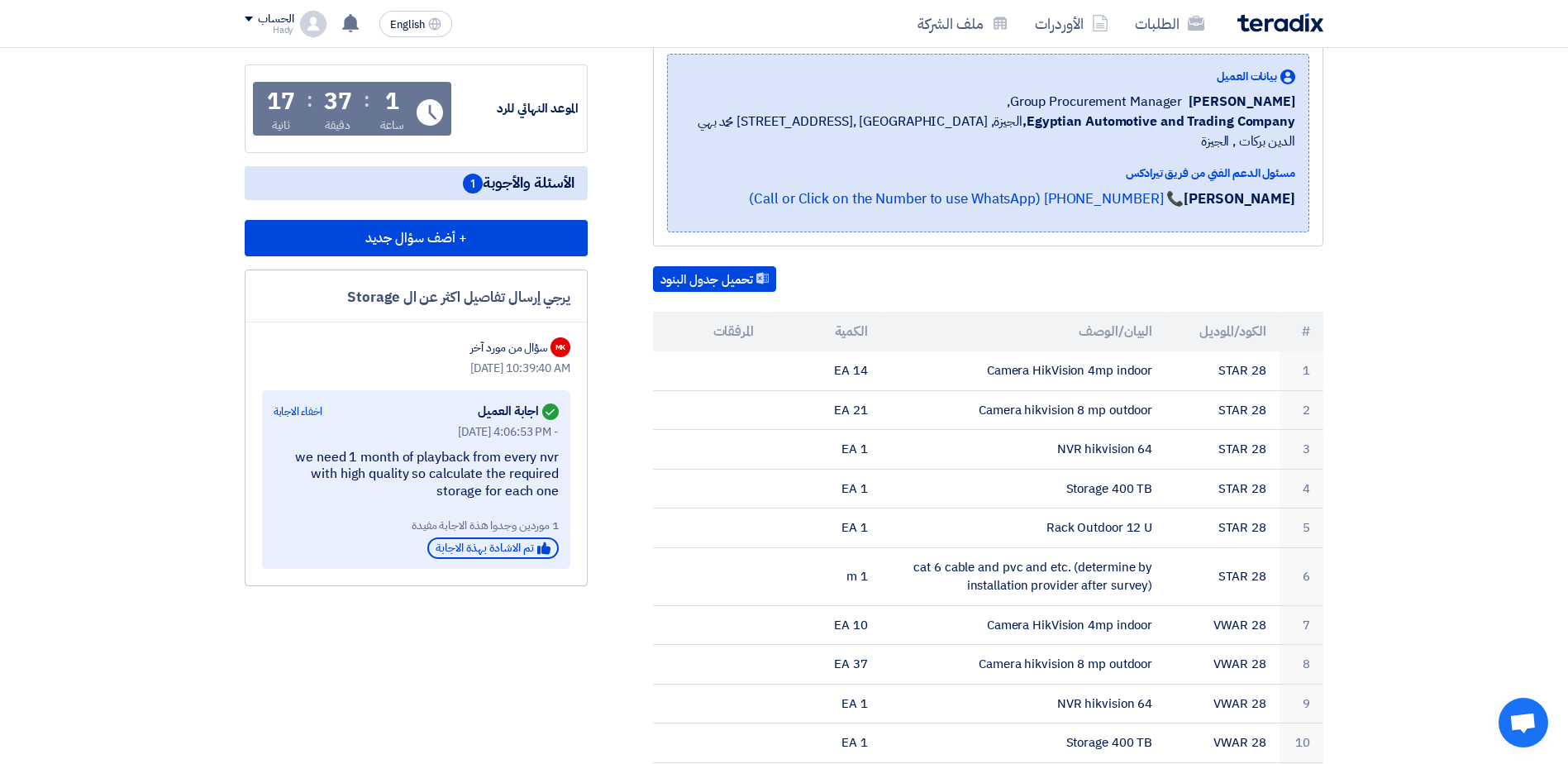
click at [471, 463] on div "we need 1 month of playback from every nvr with high quality so calculate the r…" at bounding box center [416, 474] width 285 height 51
click at [503, 419] on div "Answered اجابة العميل" at bounding box center [518, 411] width 81 height 24
click at [317, 458] on div "we need 1 month of playback from every nvr with high quality so calculate the r…" at bounding box center [416, 474] width 285 height 51
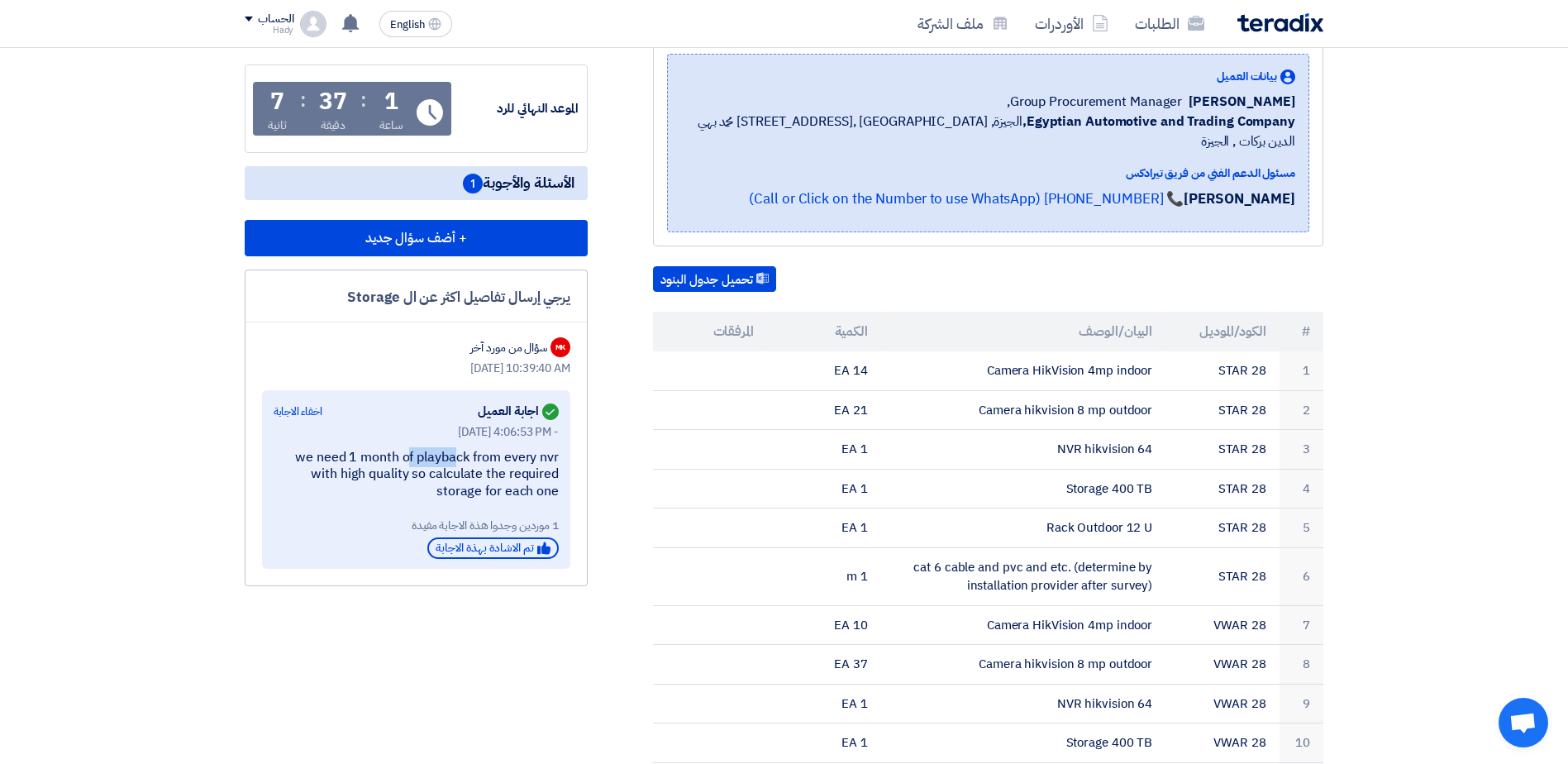
drag, startPoint x: 350, startPoint y: 456, endPoint x: 404, endPoint y: 459, distance: 54.1
click at [404, 459] on div "we need 1 month of playback from every nvr with high quality so calculate the r…" at bounding box center [416, 474] width 285 height 51
click at [452, 455] on div "we need 1 month of playback from every nvr with high quality so calculate the r…" at bounding box center [416, 474] width 285 height 51
click at [342, 457] on div "we need 1 month of playback from every nvr with high quality so calculate the r…" at bounding box center [416, 474] width 285 height 51
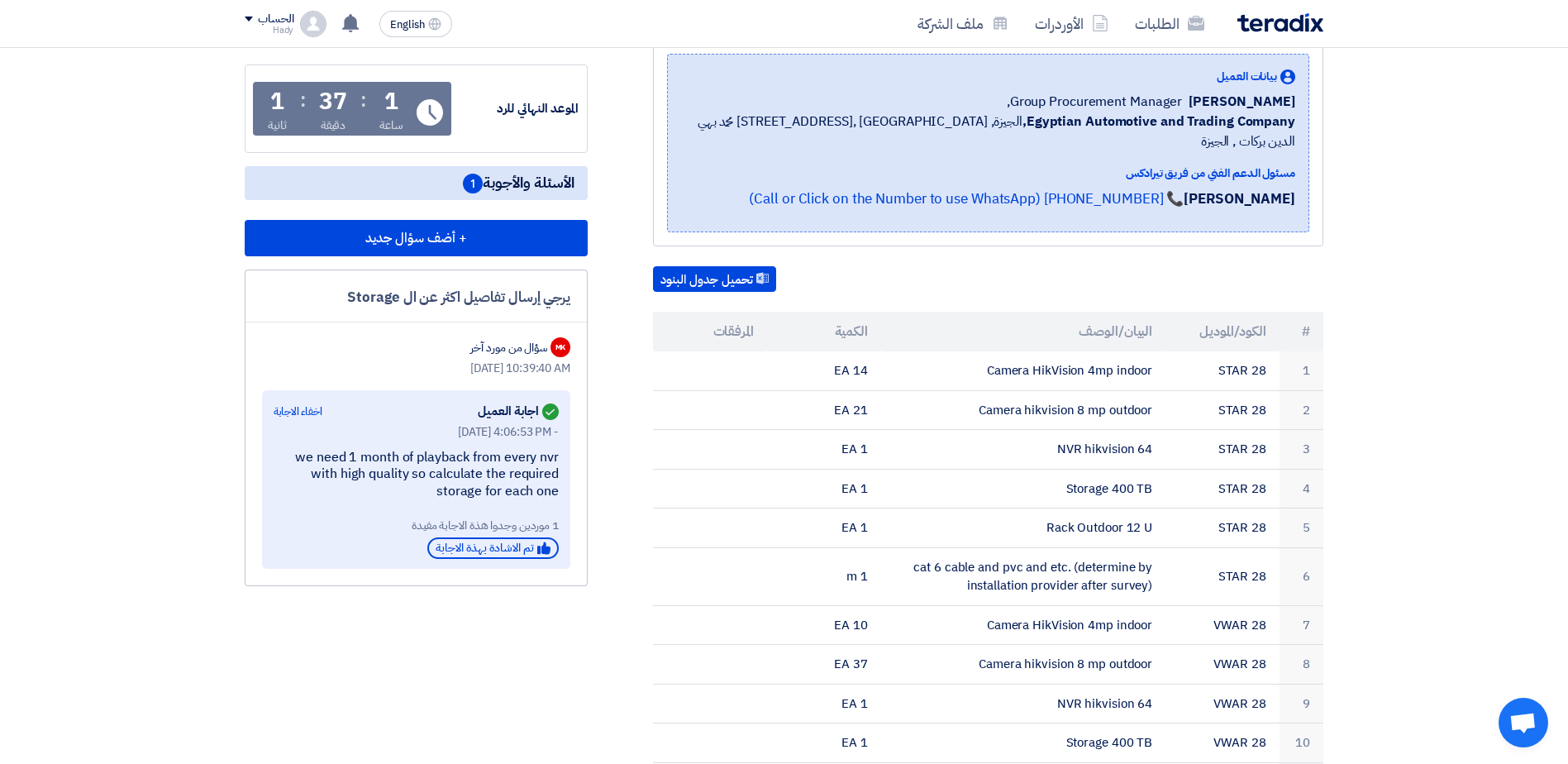
click at [1102, 276] on div "تحميل جدول البنود # الكود/الموديل البيان/الوصف الكمية المرفقات 1 STAR 28 Camera…" at bounding box center [988, 699] width 671 height 866
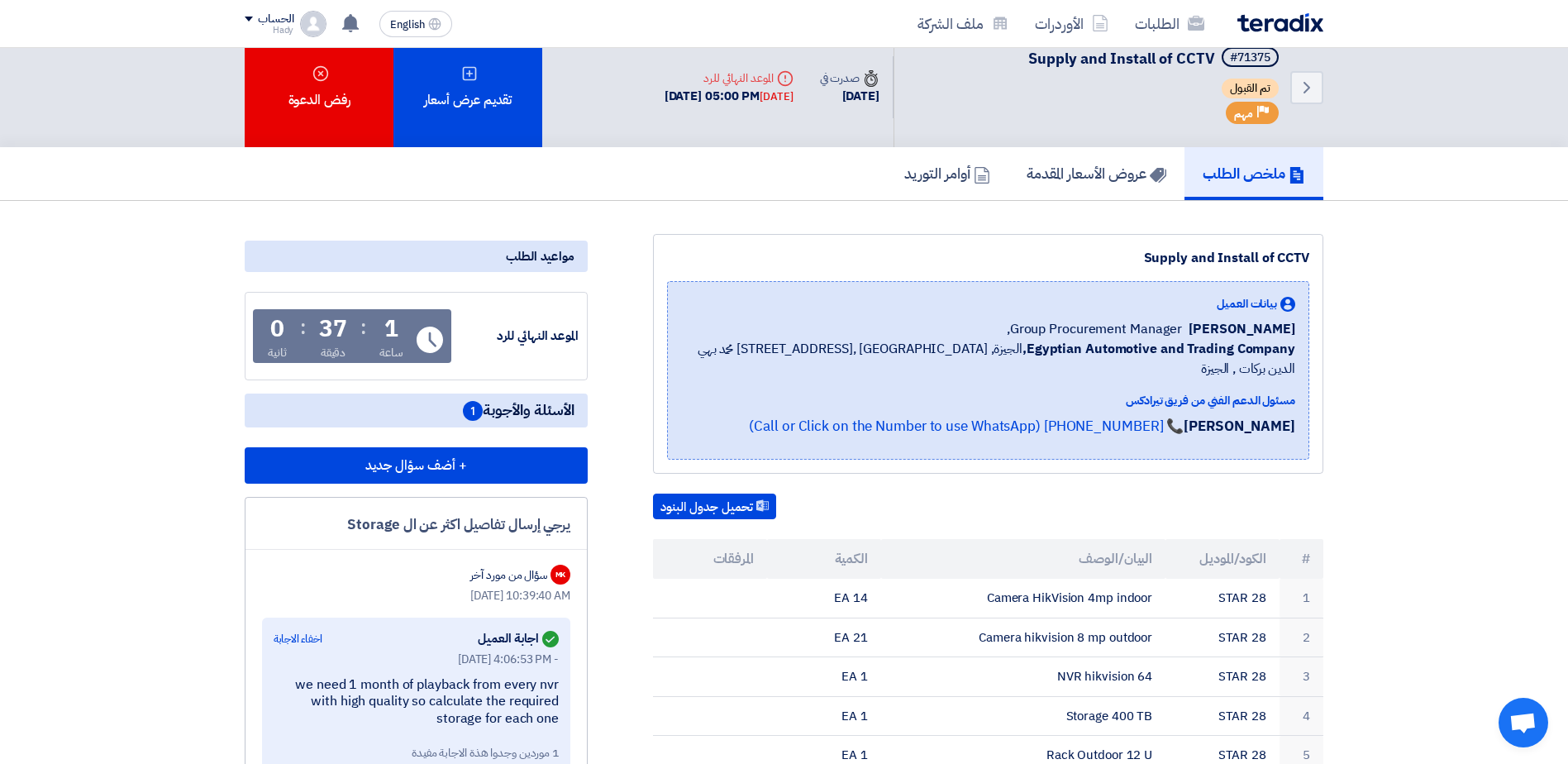
scroll to position [0, 0]
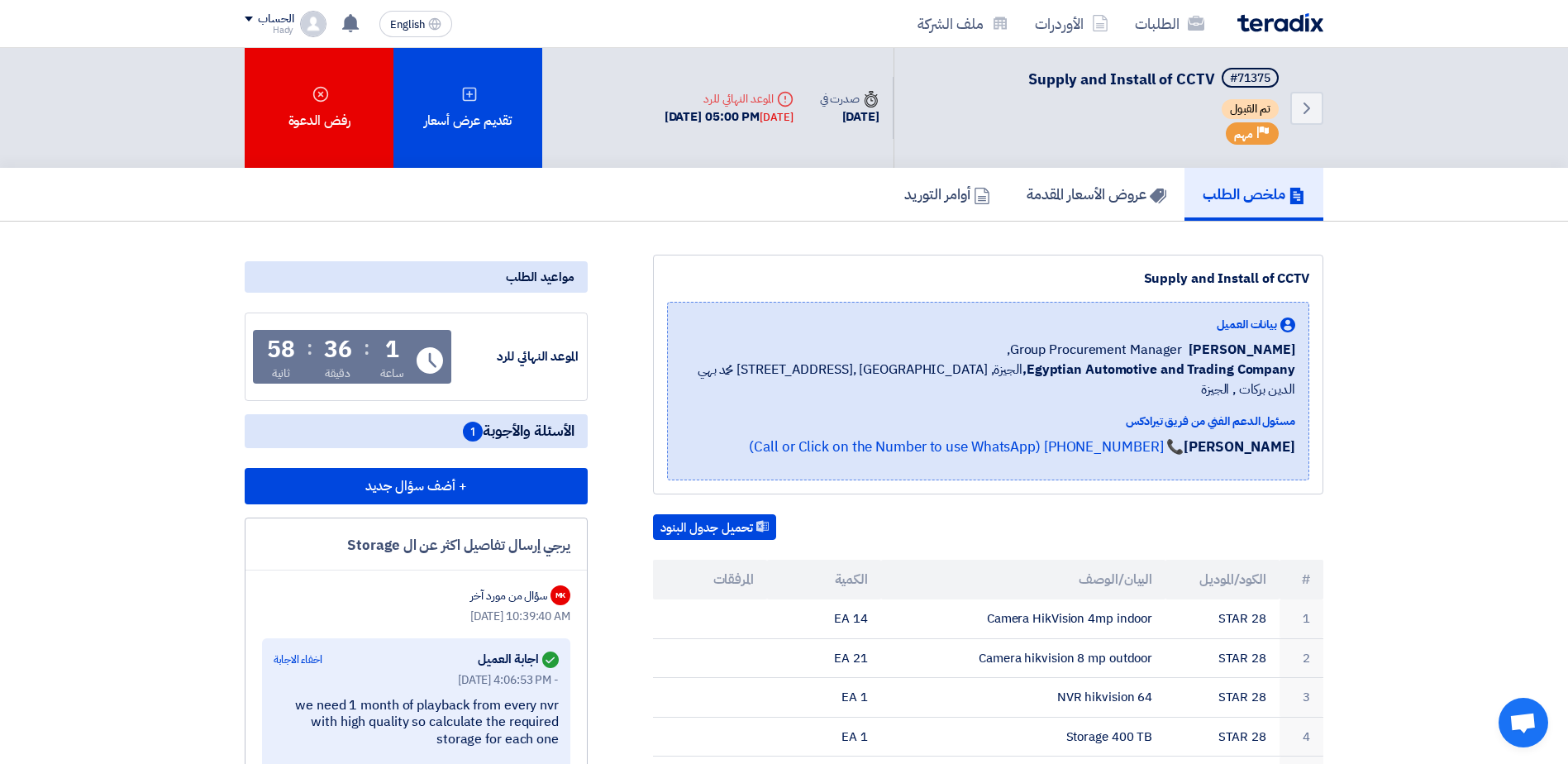
click at [1138, 353] on span "Group Procurement Manager," at bounding box center [1094, 350] width 175 height 20
drag, startPoint x: 1138, startPoint y: 353, endPoint x: 1105, endPoint y: 353, distance: 33.0
click at [1105, 353] on span "Group Procurement Manager," at bounding box center [1094, 350] width 175 height 20
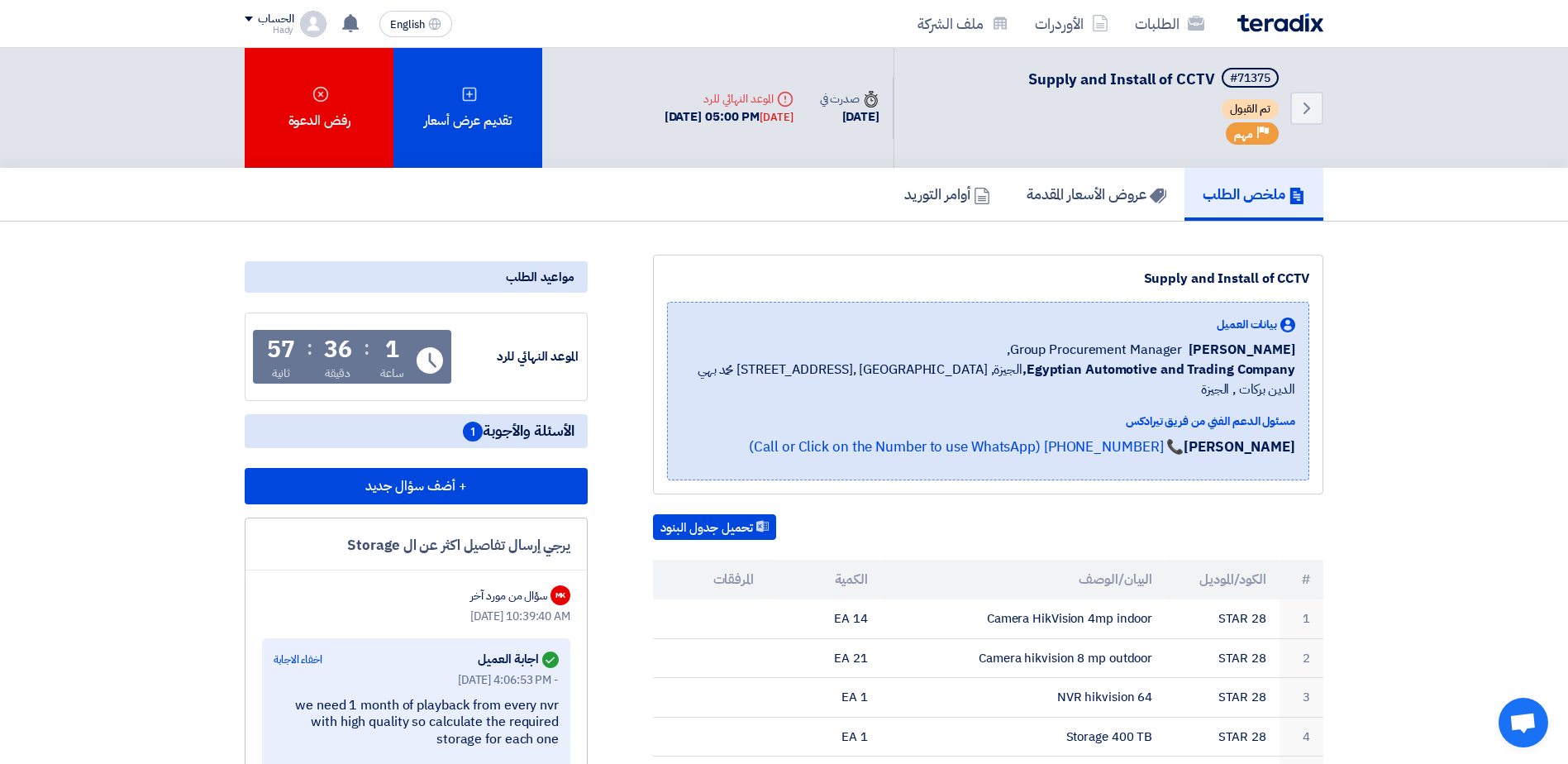
click at [1039, 354] on span "Group Procurement Manager," at bounding box center [1094, 350] width 175 height 20
click at [1038, 354] on span "Group Procurement Manager," at bounding box center [1094, 350] width 175 height 20
click at [1037, 355] on span "Group Procurement Manager," at bounding box center [1094, 350] width 175 height 20
drag, startPoint x: 1037, startPoint y: 355, endPoint x: 1184, endPoint y: 353, distance: 147.0
click at [1182, 353] on span "Group Procurement Manager," at bounding box center [1094, 350] width 175 height 20
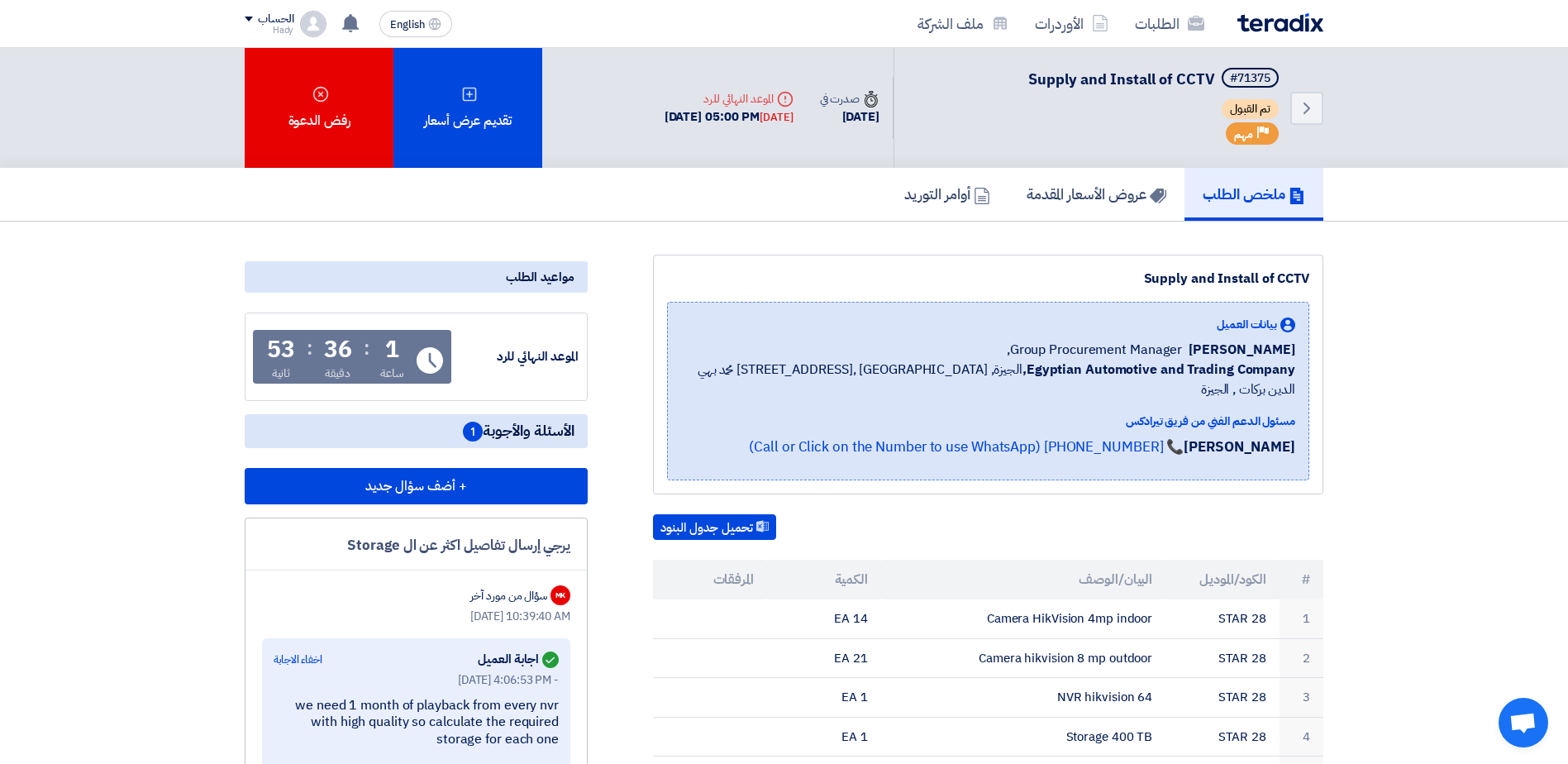
click at [1182, 353] on span "Group Procurement Manager," at bounding box center [1094, 350] width 175 height 20
drag, startPoint x: 1188, startPoint y: 354, endPoint x: 1197, endPoint y: 353, distance: 9.1
click at [1197, 353] on div "[PERSON_NAME] Group Procurement Manager," at bounding box center [988, 350] width 614 height 20
click at [1198, 347] on span "[PERSON_NAME]" at bounding box center [1241, 350] width 107 height 20
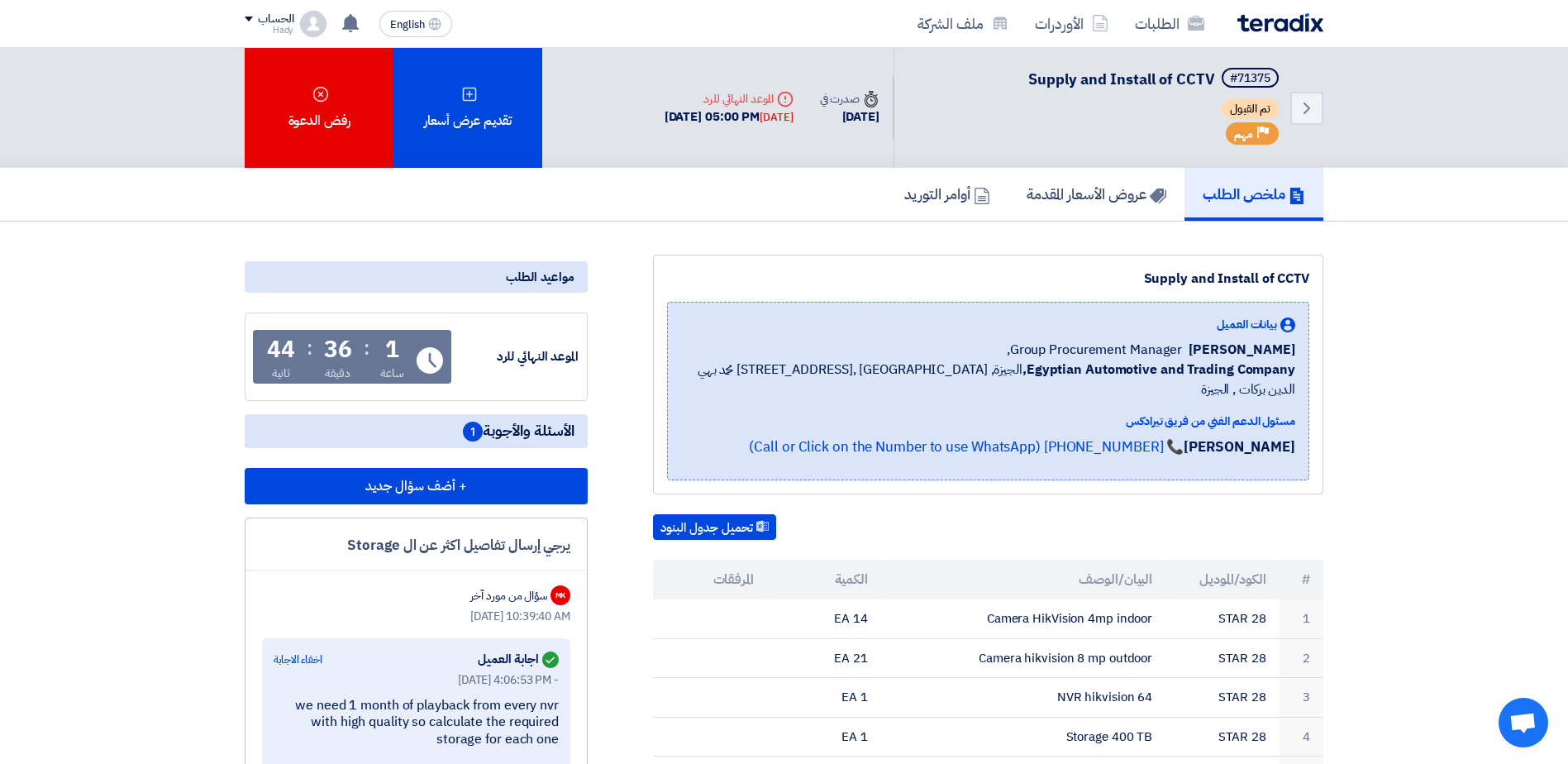
click at [1236, 357] on span "[PERSON_NAME]" at bounding box center [1241, 350] width 107 height 20
click at [1236, 355] on span "[PERSON_NAME]" at bounding box center [1241, 350] width 107 height 20
click at [1240, 349] on span "[PERSON_NAME]" at bounding box center [1241, 350] width 107 height 20
drag, startPoint x: 1295, startPoint y: 349, endPoint x: 1196, endPoint y: 350, distance: 99.0
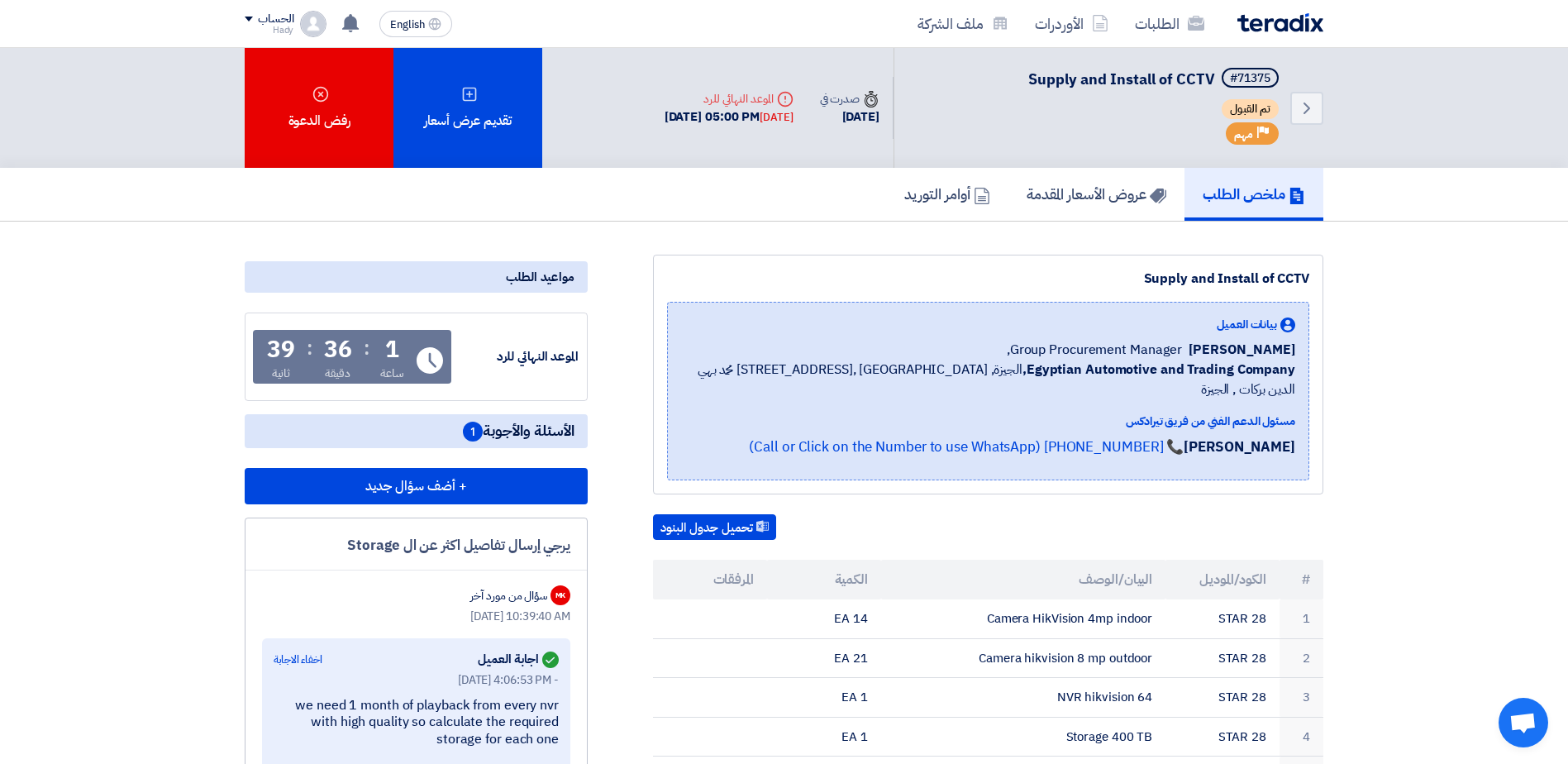
click at [1196, 350] on div "بيانات العميل Mohamed [DEMOGRAPHIC_DATA] Group Procurement Manager, Egyptian Au…" at bounding box center [988, 391] width 642 height 179
click at [1196, 350] on span "[PERSON_NAME]" at bounding box center [1241, 350] width 107 height 20
click at [1237, 349] on span "[PERSON_NAME]" at bounding box center [1241, 350] width 107 height 20
drag, startPoint x: 1237, startPoint y: 349, endPoint x: 1285, endPoint y: 348, distance: 48.0
click at [1285, 348] on span "[PERSON_NAME]" at bounding box center [1241, 350] width 107 height 20
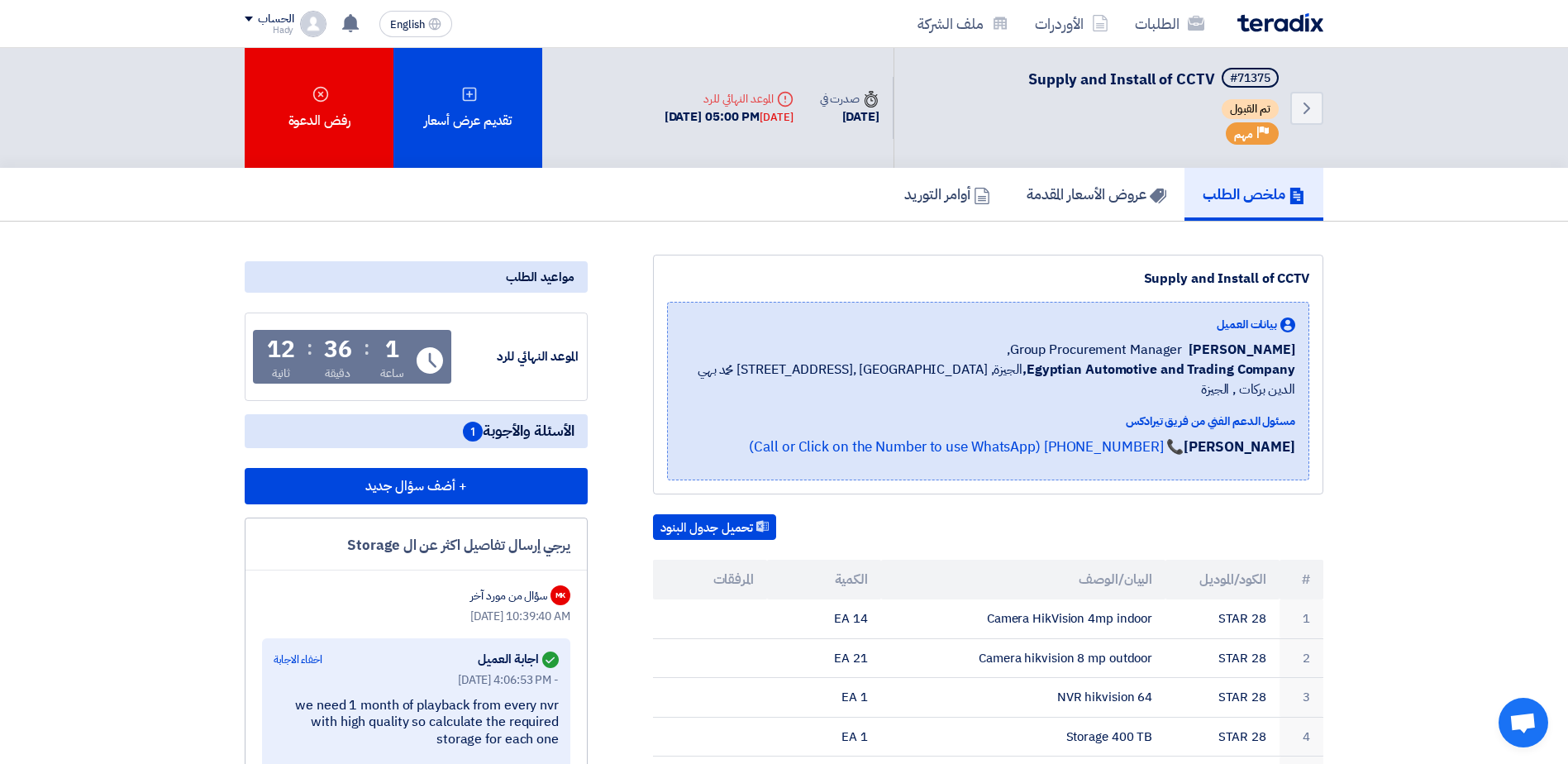
drag, startPoint x: 1285, startPoint y: 348, endPoint x: 1261, endPoint y: 352, distance: 24.3
click at [1261, 352] on span "[PERSON_NAME]" at bounding box center [1241, 350] width 107 height 20
click at [1236, 349] on span "[PERSON_NAME]" at bounding box center [1241, 350] width 107 height 20
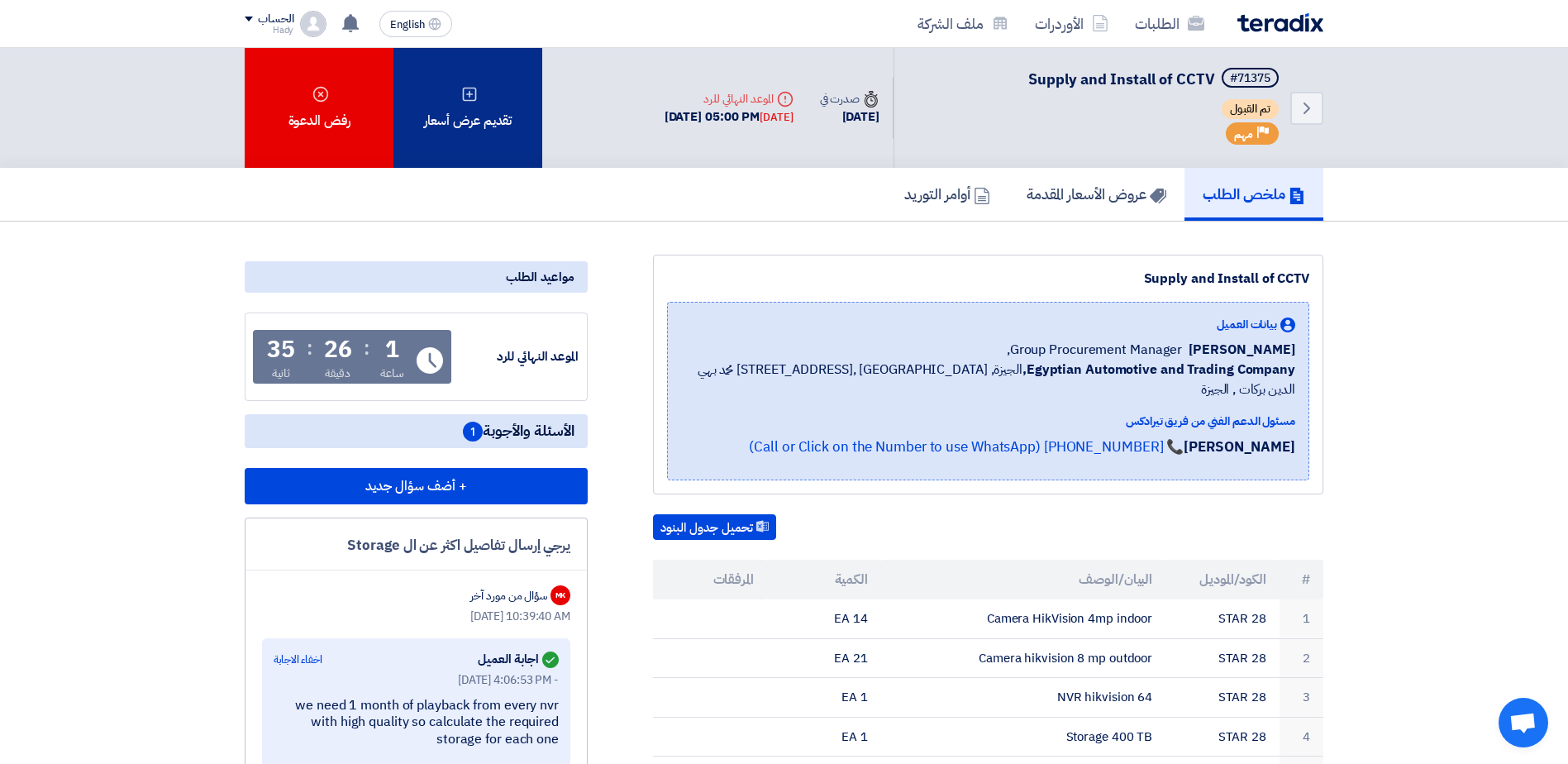
click at [484, 77] on div "تقديم عرض أسعار" at bounding box center [468, 108] width 149 height 120
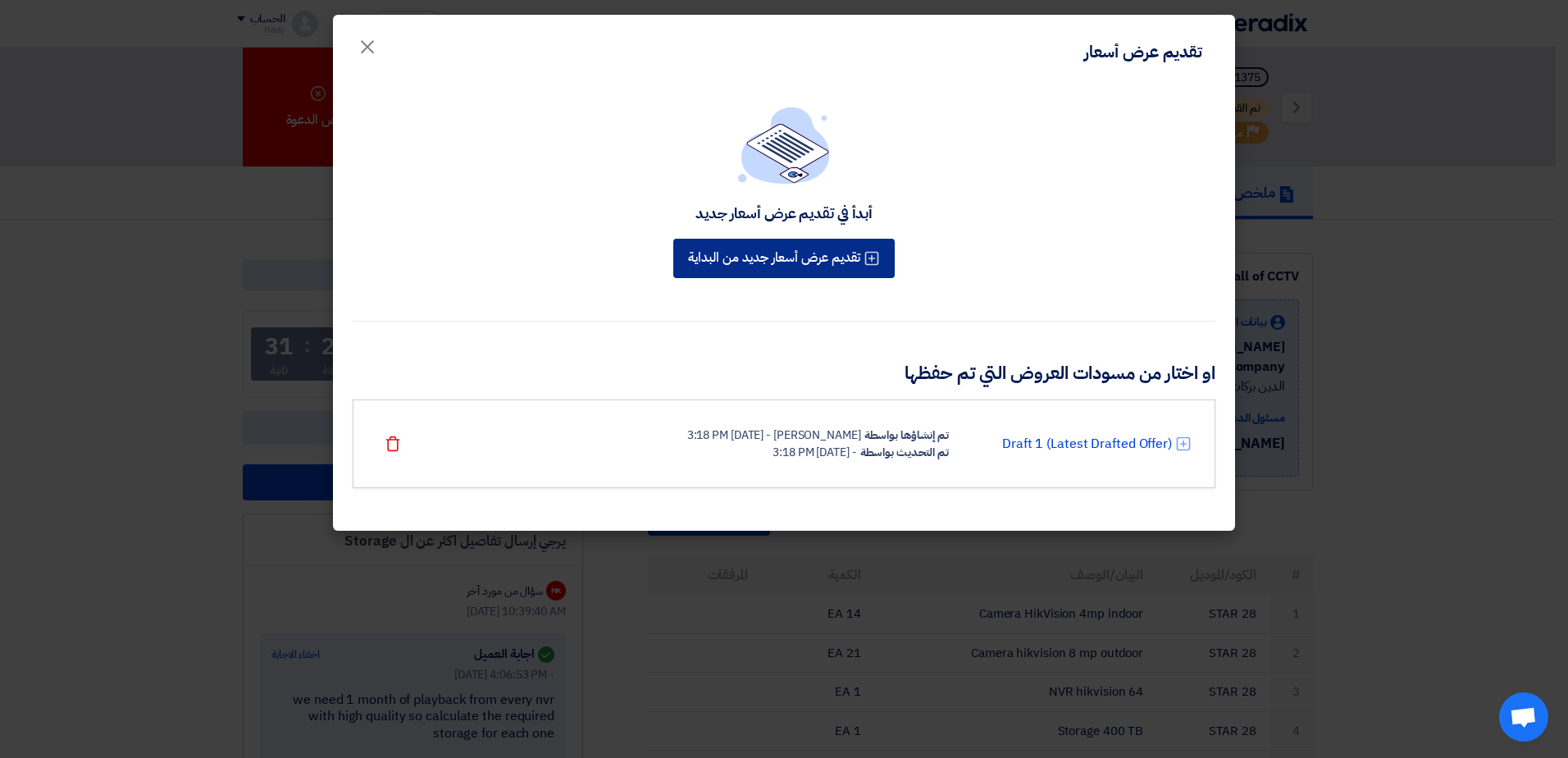
click at [826, 255] on button "تقديم عرض أسعار جديد من البداية" at bounding box center [784, 258] width 221 height 39
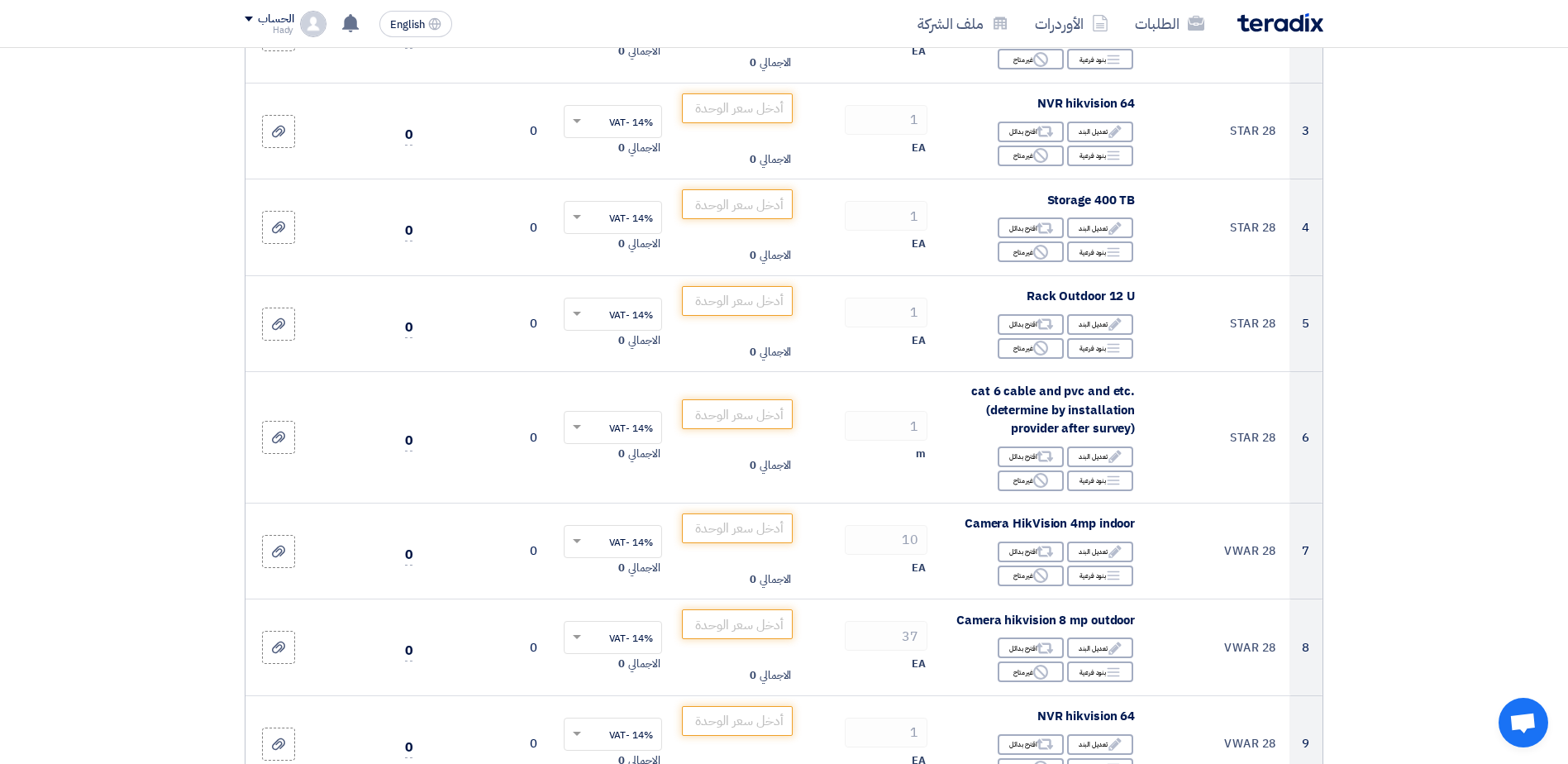
scroll to position [451, 0]
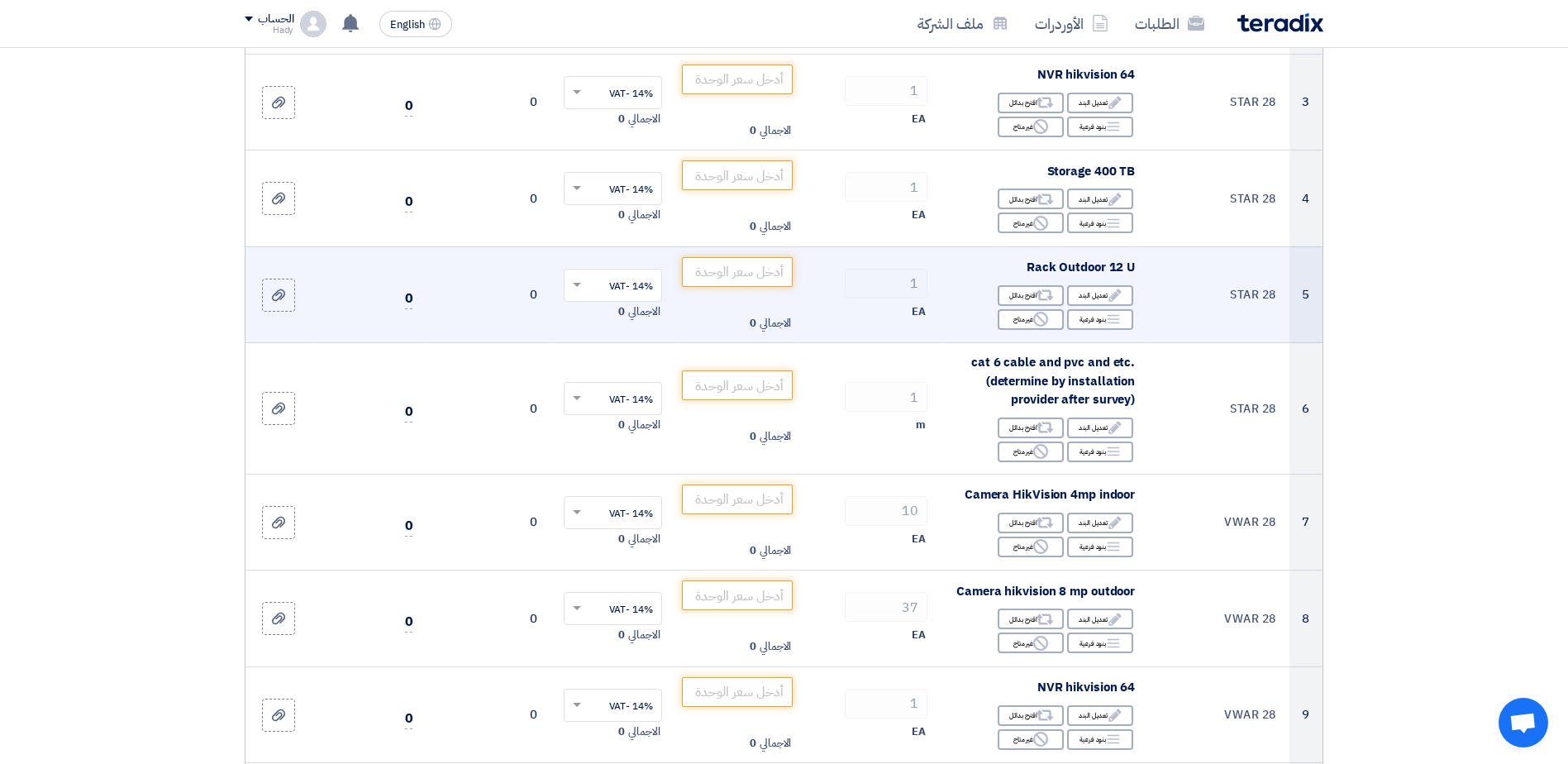
click at [1098, 273] on span "Rack Outdoor 12 U" at bounding box center [1080, 267] width 108 height 19
click at [1099, 273] on span "Rack Outdoor 12 U" at bounding box center [1080, 267] width 108 height 19
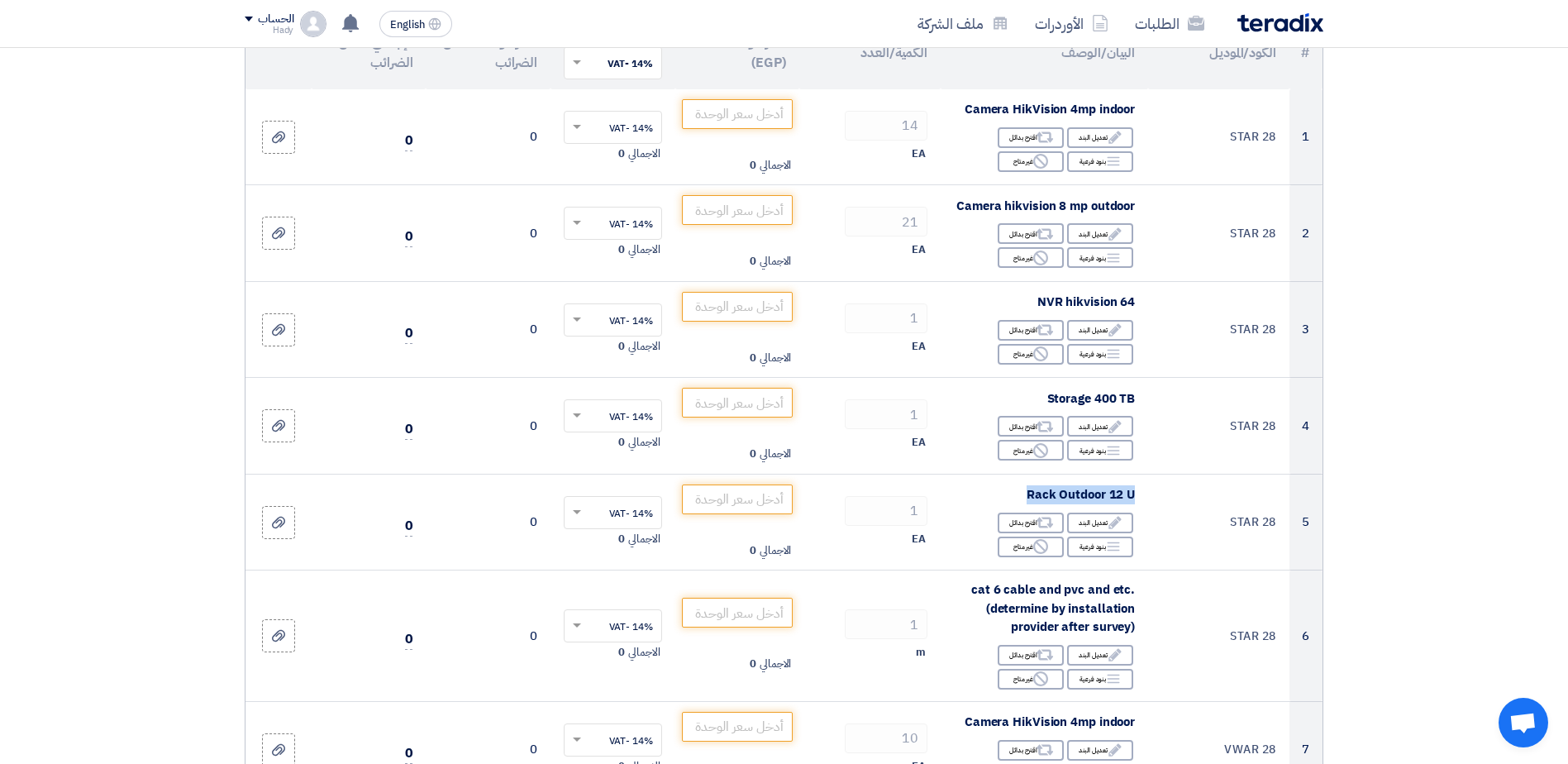
scroll to position [158, 0]
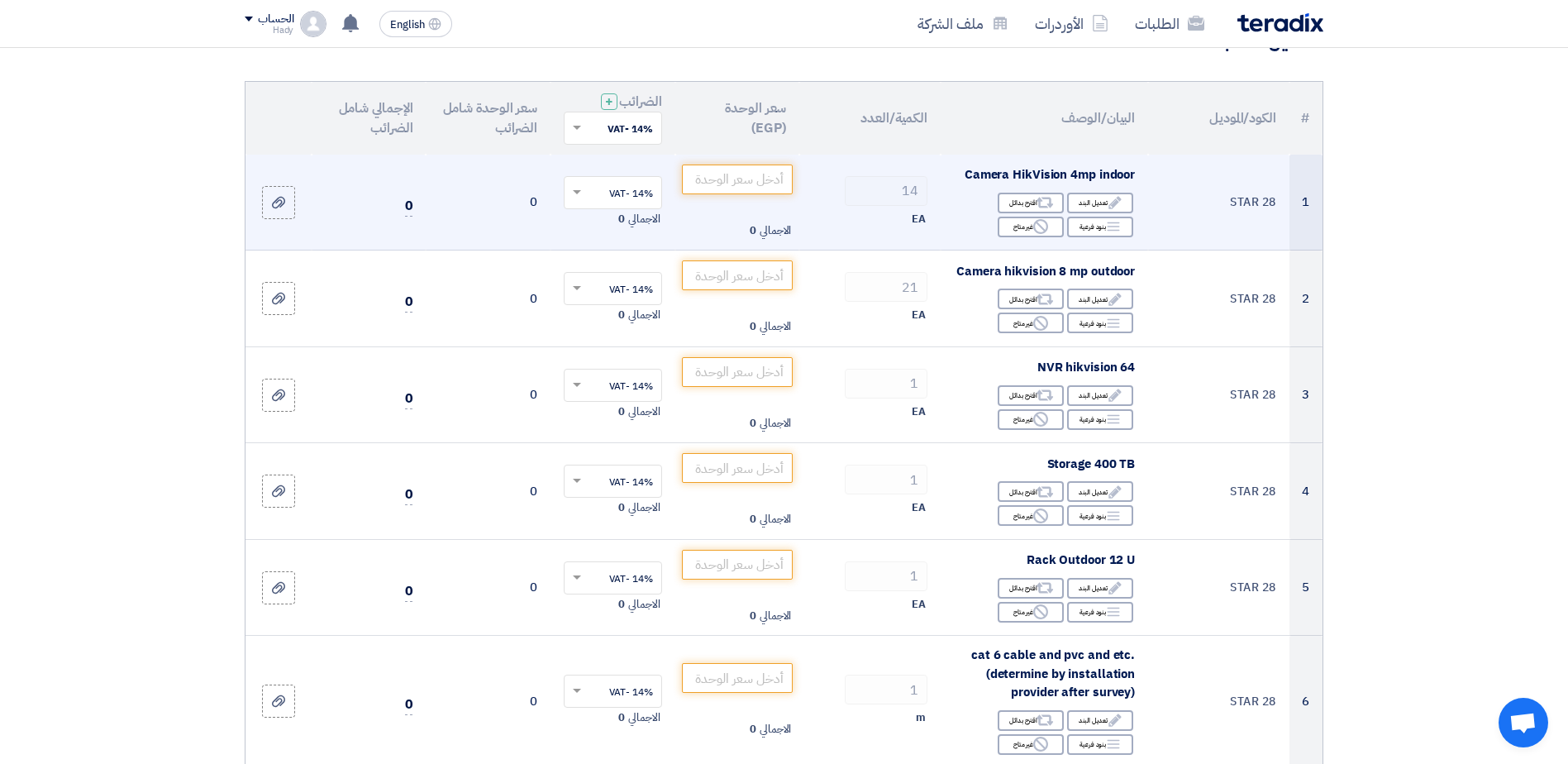
click at [1062, 170] on span "Camera HikVision 4mp indoor" at bounding box center [1049, 174] width 170 height 19
drag, startPoint x: 1062, startPoint y: 170, endPoint x: 1031, endPoint y: 174, distance: 31.3
click at [1031, 174] on span "Camera HikVision 4mp indoor" at bounding box center [1049, 174] width 170 height 19
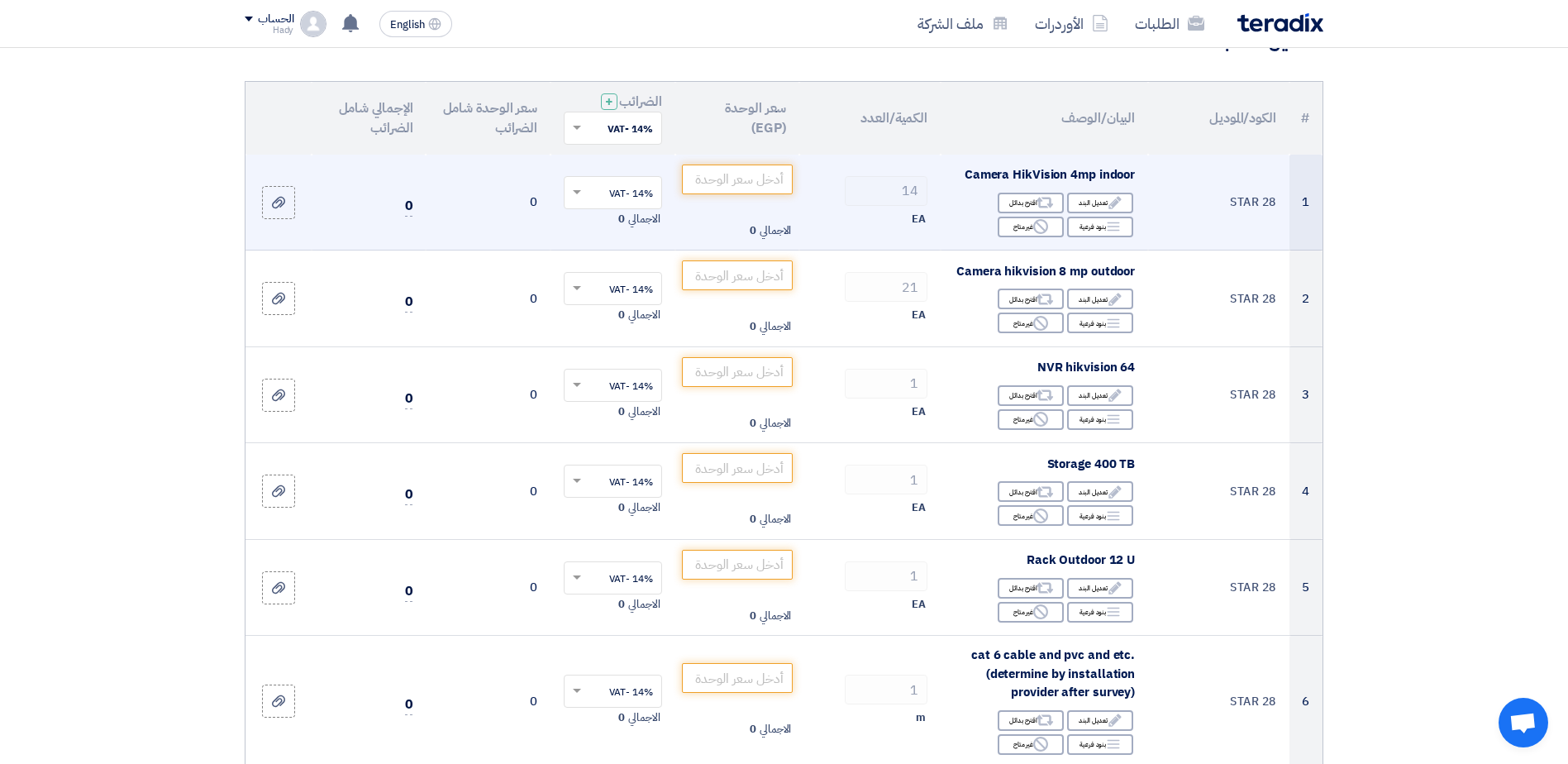
click at [979, 179] on span "Camera HikVision 4mp indoor" at bounding box center [1049, 174] width 170 height 19
drag, startPoint x: 979, startPoint y: 179, endPoint x: 1130, endPoint y: 174, distance: 151.1
click at [1130, 174] on span "Camera HikVision 4mp indoor" at bounding box center [1049, 174] width 170 height 19
drag, startPoint x: 1130, startPoint y: 174, endPoint x: 1121, endPoint y: 173, distance: 9.1
click at [1121, 173] on span "Camera HikVision 4mp indoor" at bounding box center [1049, 174] width 170 height 19
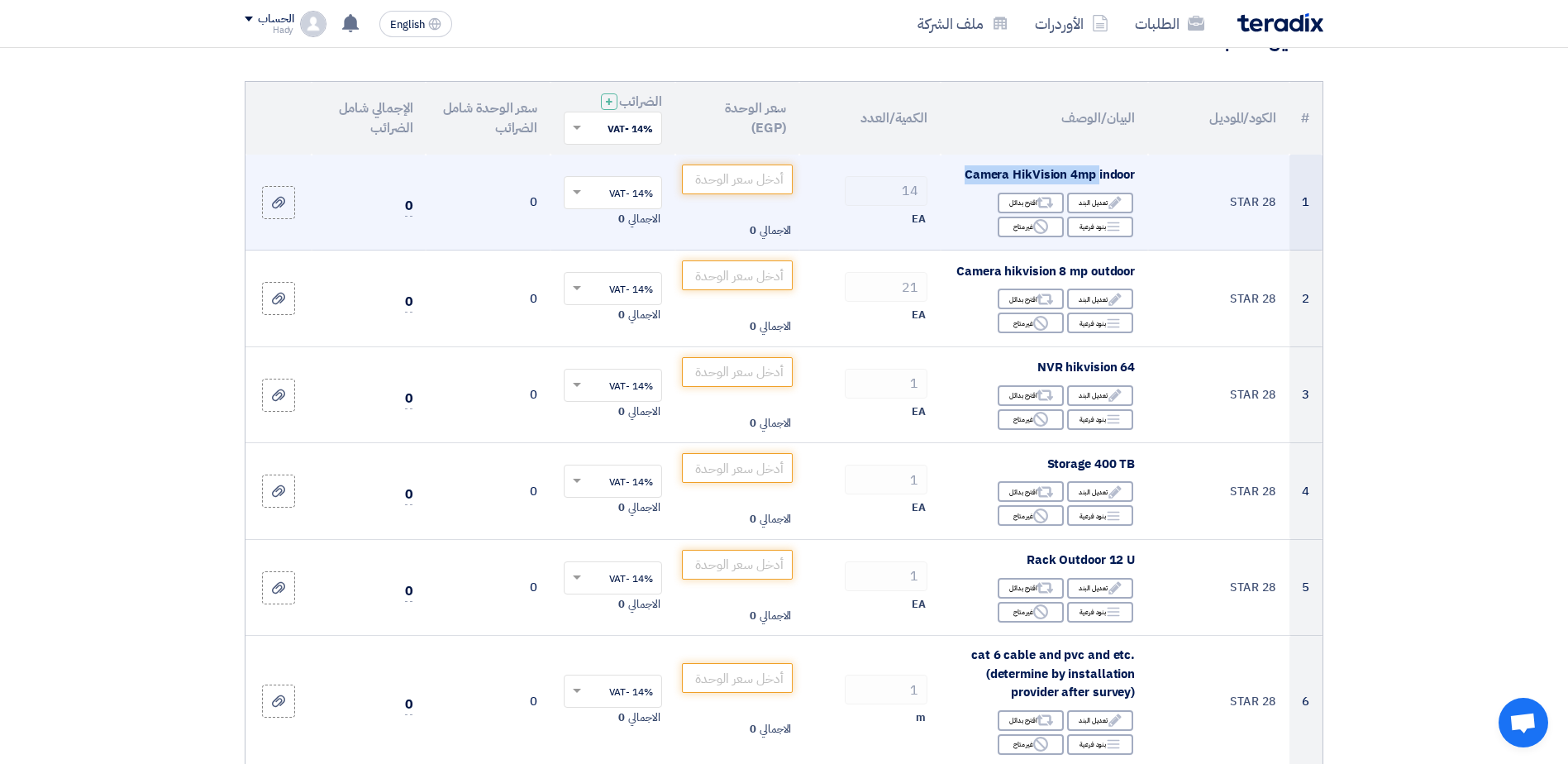
drag, startPoint x: 1121, startPoint y: 173, endPoint x: 965, endPoint y: 170, distance: 156.0
click at [965, 170] on span "Camera HikVision 4mp indoor" at bounding box center [1049, 174] width 170 height 19
drag, startPoint x: 965, startPoint y: 170, endPoint x: 1083, endPoint y: 172, distance: 118.0
click at [1083, 172] on span "Camera HikVision 4mp indoor" at bounding box center [1049, 174] width 170 height 19
click at [1053, 183] on span "Camera HikVision 4mp indoor" at bounding box center [1049, 174] width 170 height 19
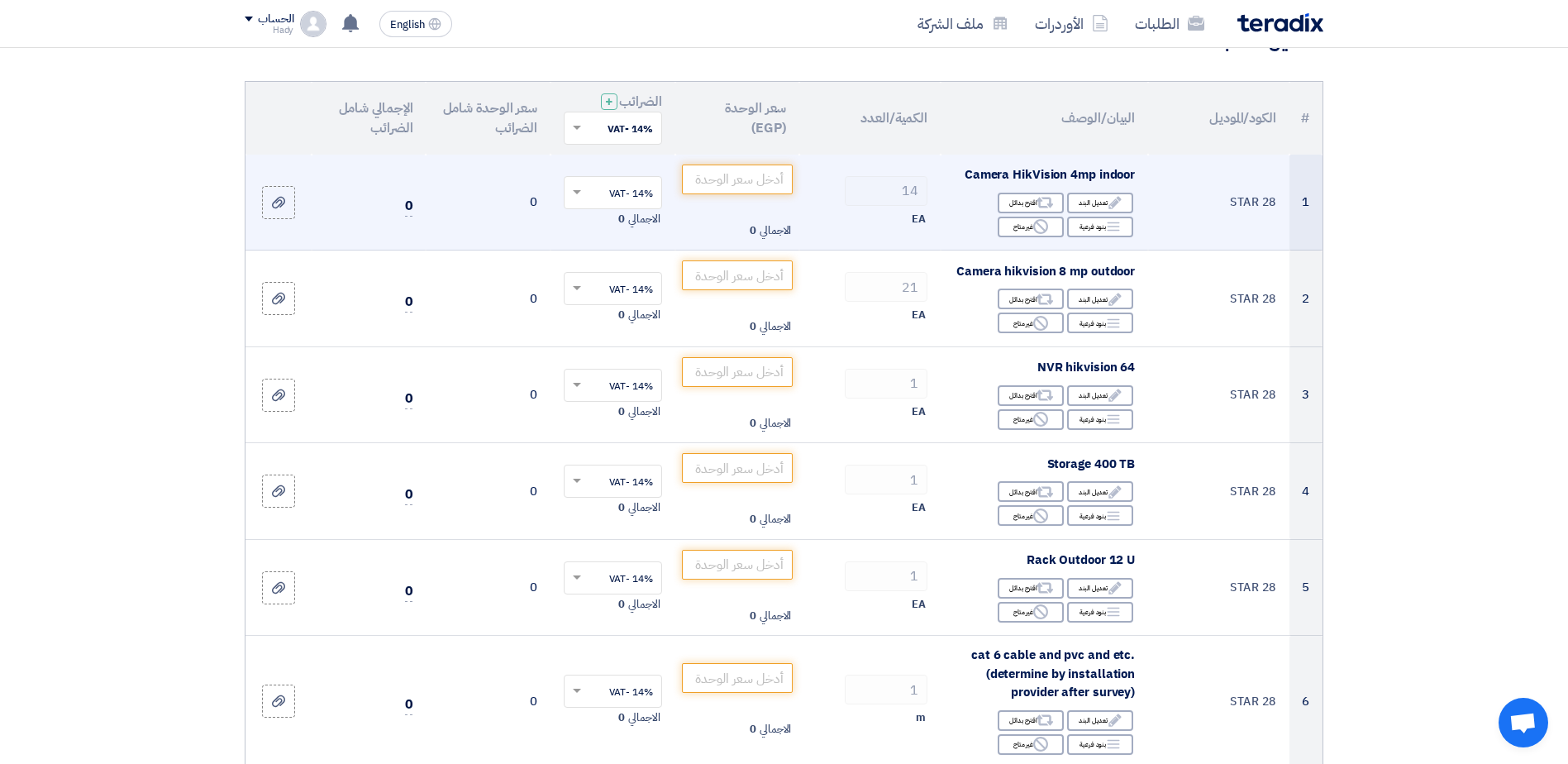
click at [1047, 175] on span "Camera HikVision 4mp indoor" at bounding box center [1049, 174] width 170 height 19
click at [1054, 176] on span "Camera HikVision 4mp indoor" at bounding box center [1049, 174] width 170 height 19
click at [1071, 173] on span "Camera HikVision 4mp indoor" at bounding box center [1049, 174] width 170 height 19
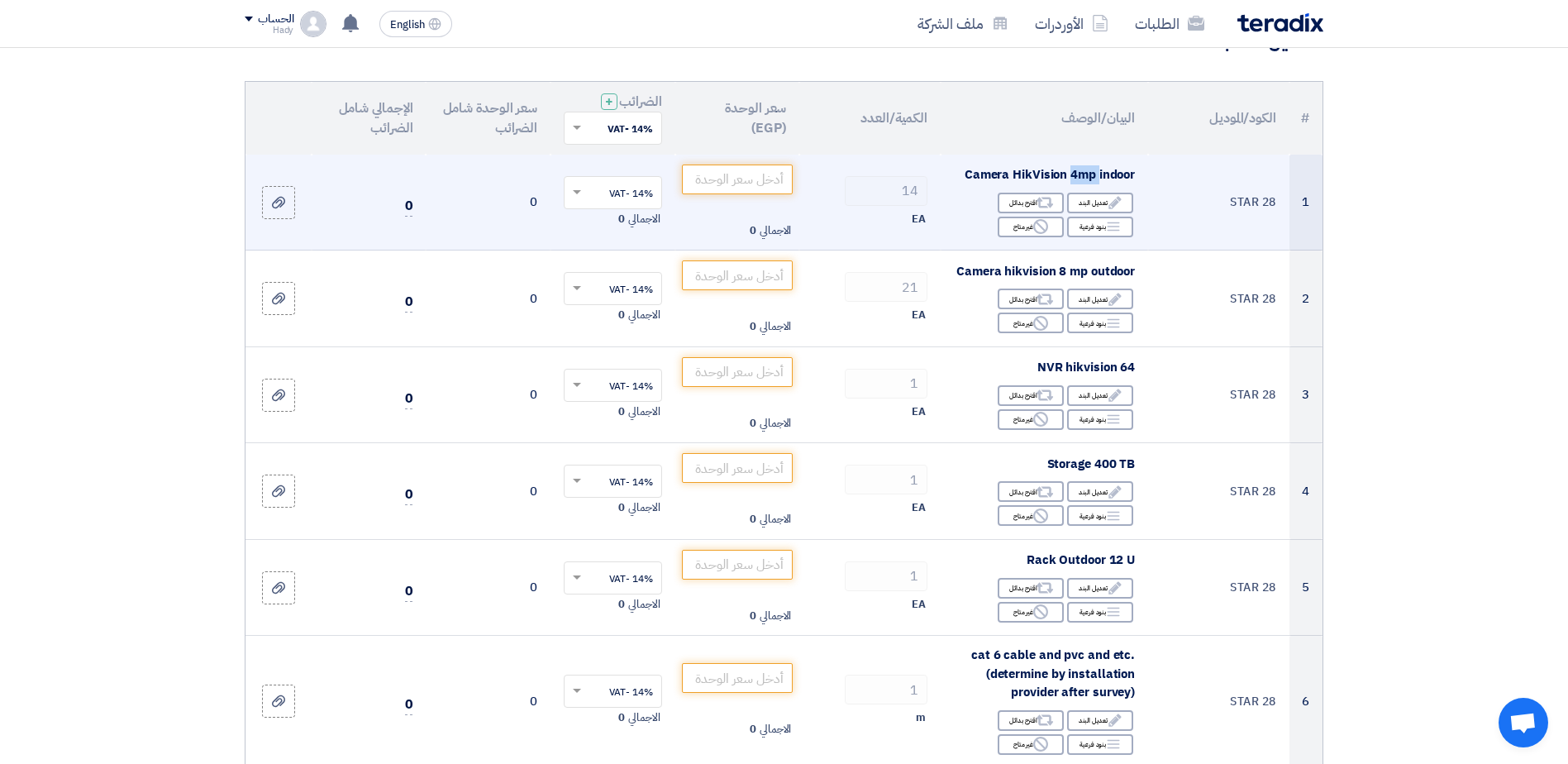
click at [1071, 173] on span "Camera HikVision 4mp indoor" at bounding box center [1049, 174] width 170 height 19
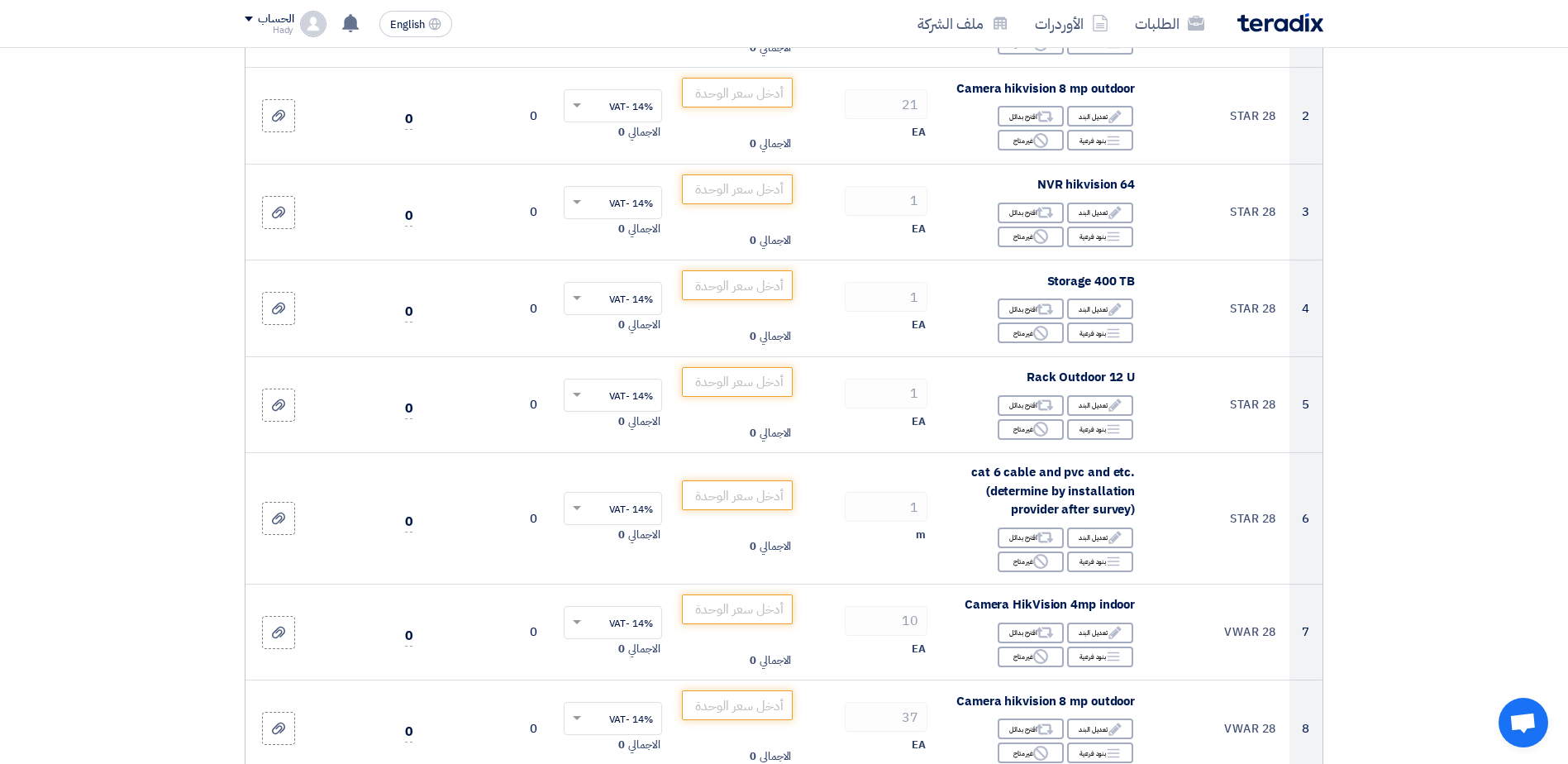
scroll to position [353, 0]
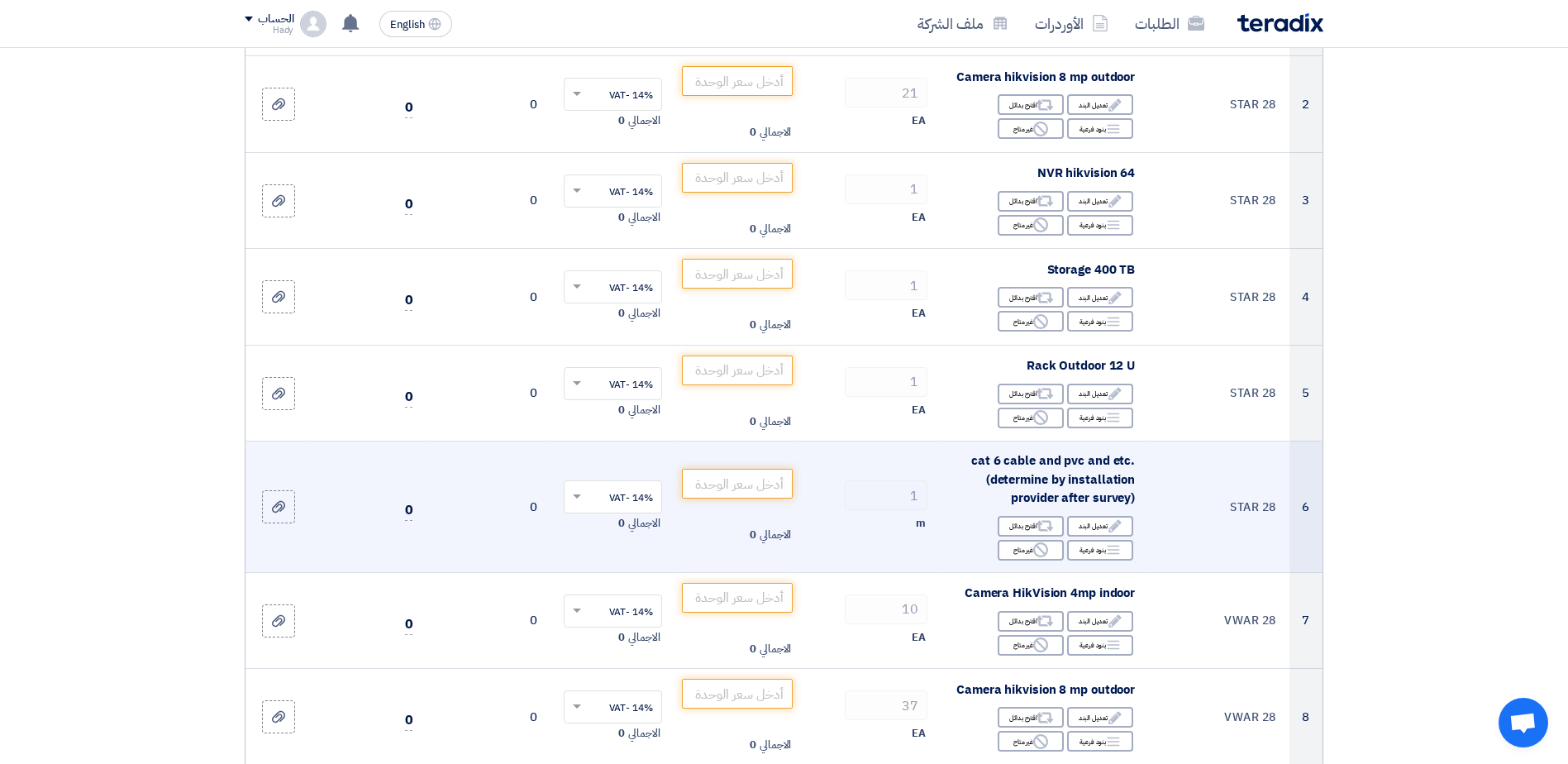
click at [1042, 472] on span "cat 6 cable and pvc and etc. (determine by installation provider after survey)" at bounding box center [1053, 479] width 164 height 55
click at [1042, 478] on span "cat 6 cable and pvc and etc. (determine by installation provider after survey)" at bounding box center [1053, 479] width 164 height 55
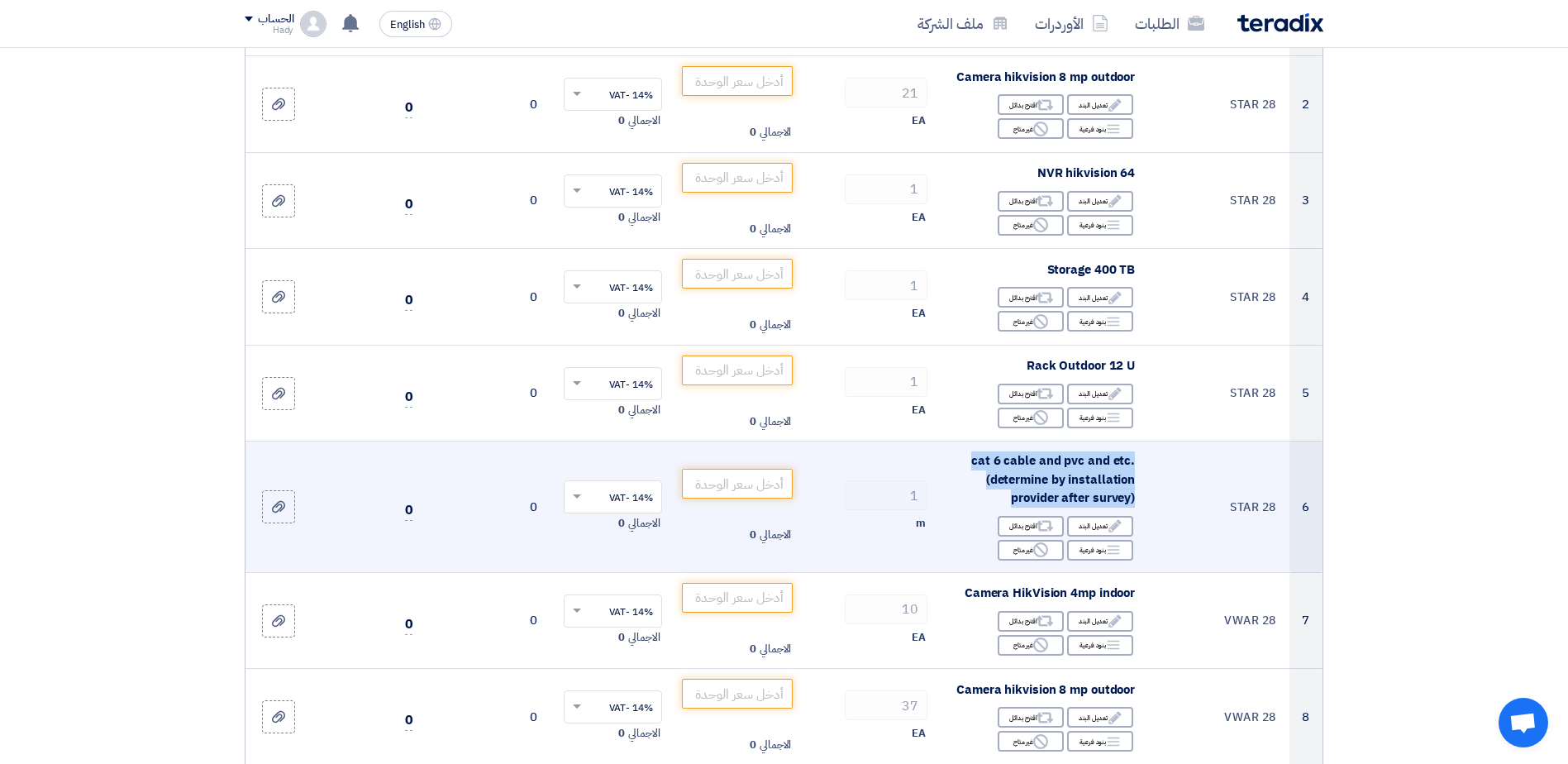
click at [1042, 478] on span "cat 6 cable and pvc and etc. (determine by installation provider after survey)" at bounding box center [1053, 479] width 164 height 55
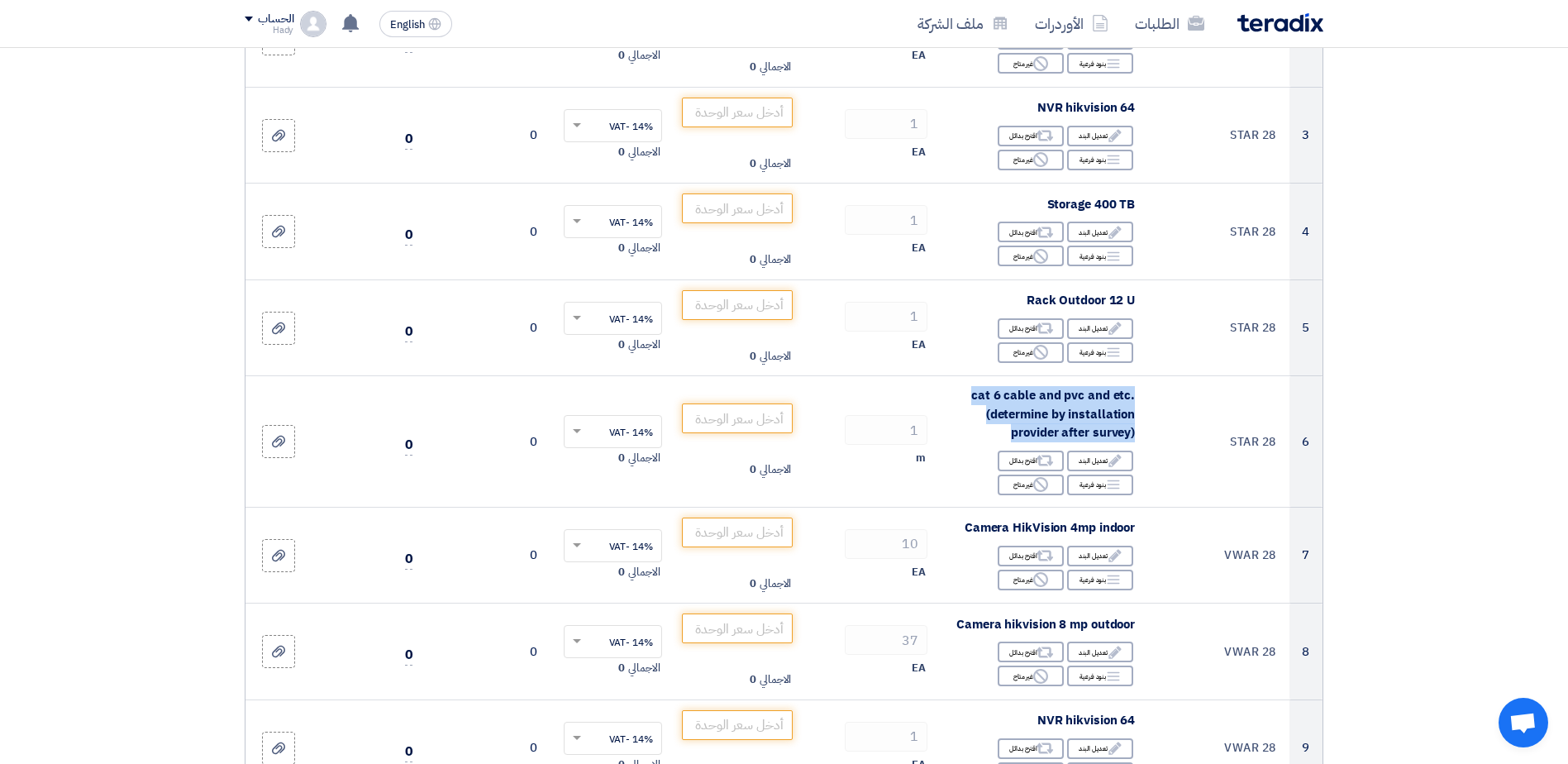
scroll to position [436, 0]
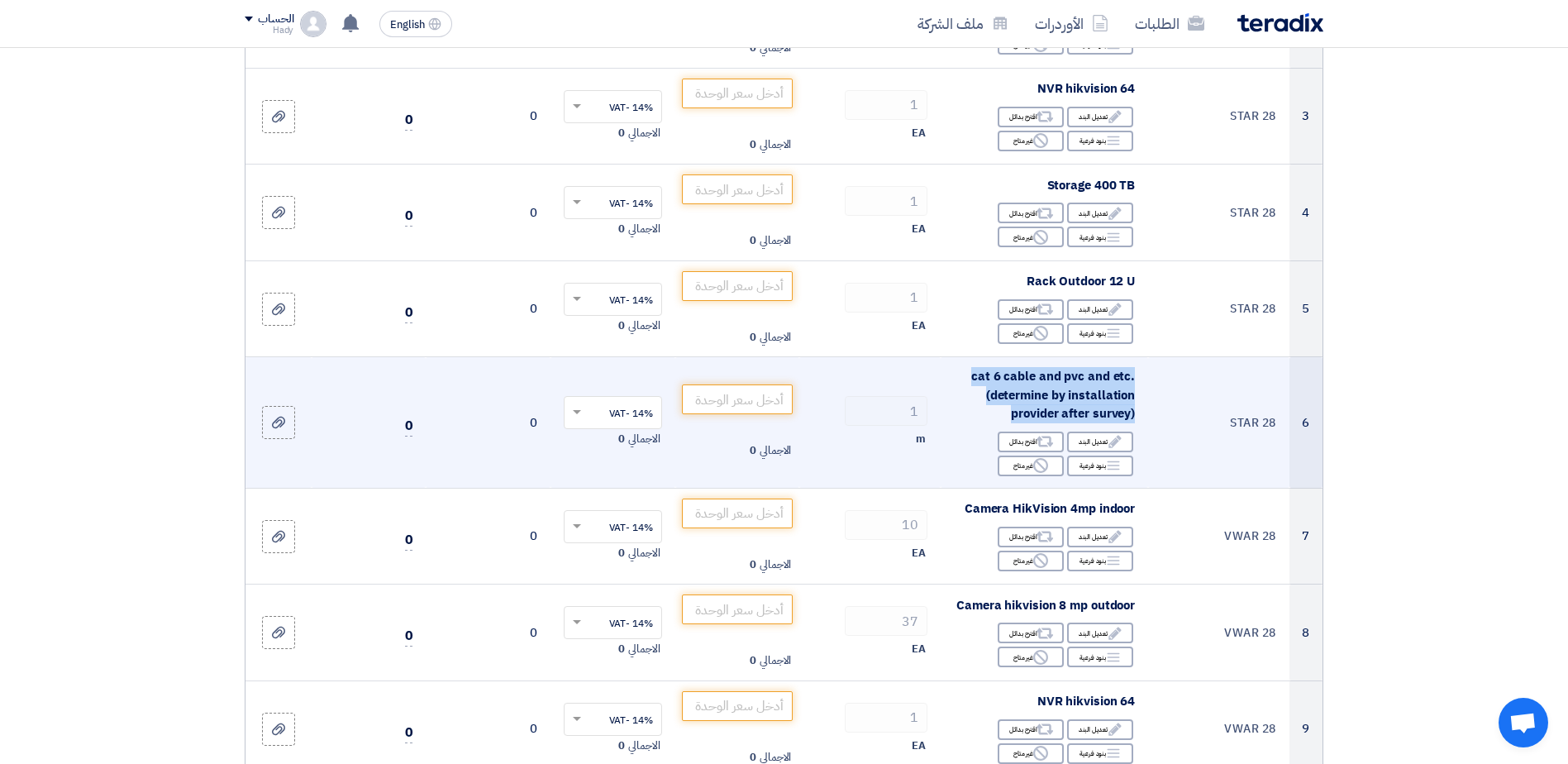
click at [1055, 386] on span "cat 6 cable and pvc and etc. (determine by installation provider after survey)" at bounding box center [1053, 395] width 164 height 55
click at [1058, 409] on span "cat 6 cable and pvc and etc. (determine by installation provider after survey)" at bounding box center [1053, 395] width 164 height 55
drag, startPoint x: 1058, startPoint y: 409, endPoint x: 1040, endPoint y: 381, distance: 33.3
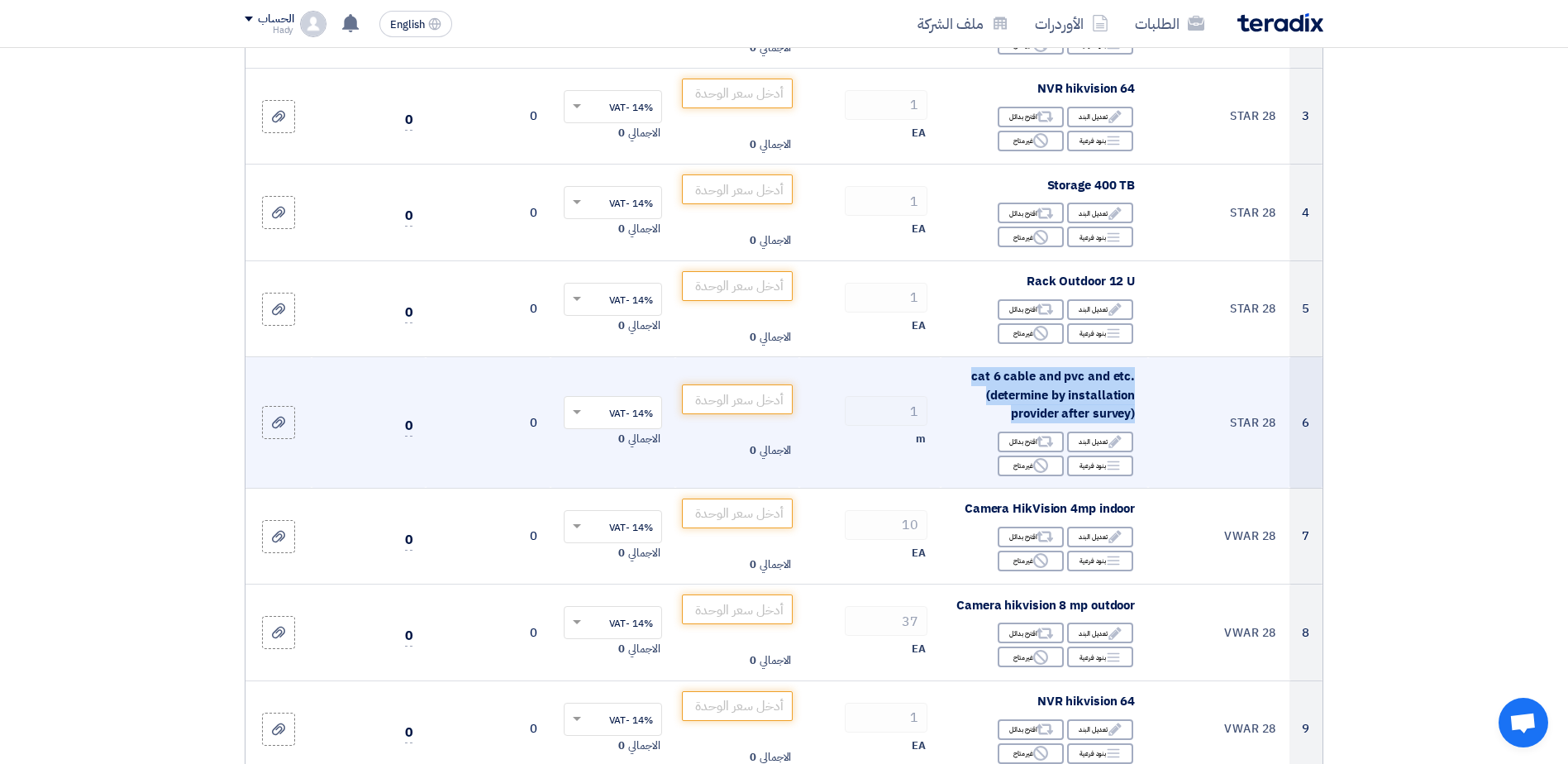
click at [1040, 381] on span "cat 6 cable and pvc and etc. (determine by installation provider after survey)" at bounding box center [1053, 395] width 164 height 55
